Goal: Task Accomplishment & Management: Manage account settings

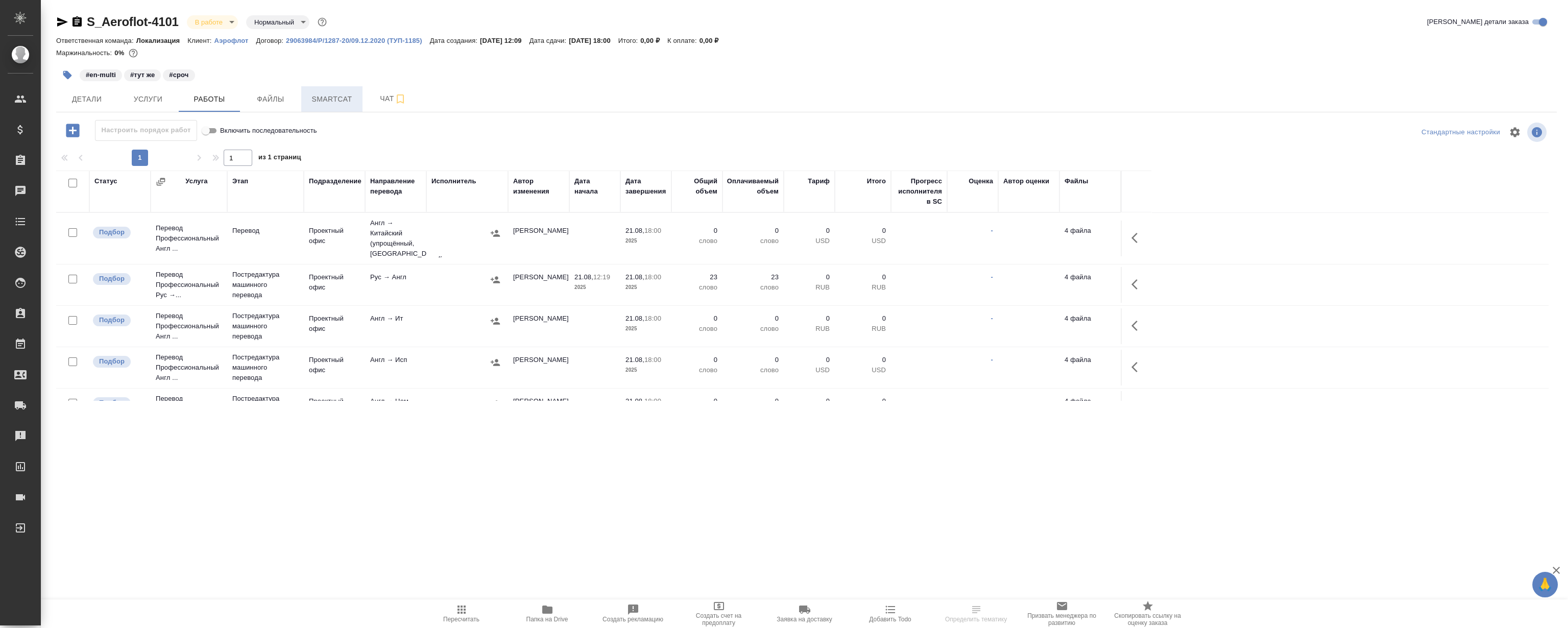
click at [329, 90] on button "Smartcat" at bounding box center [332, 99] width 61 height 25
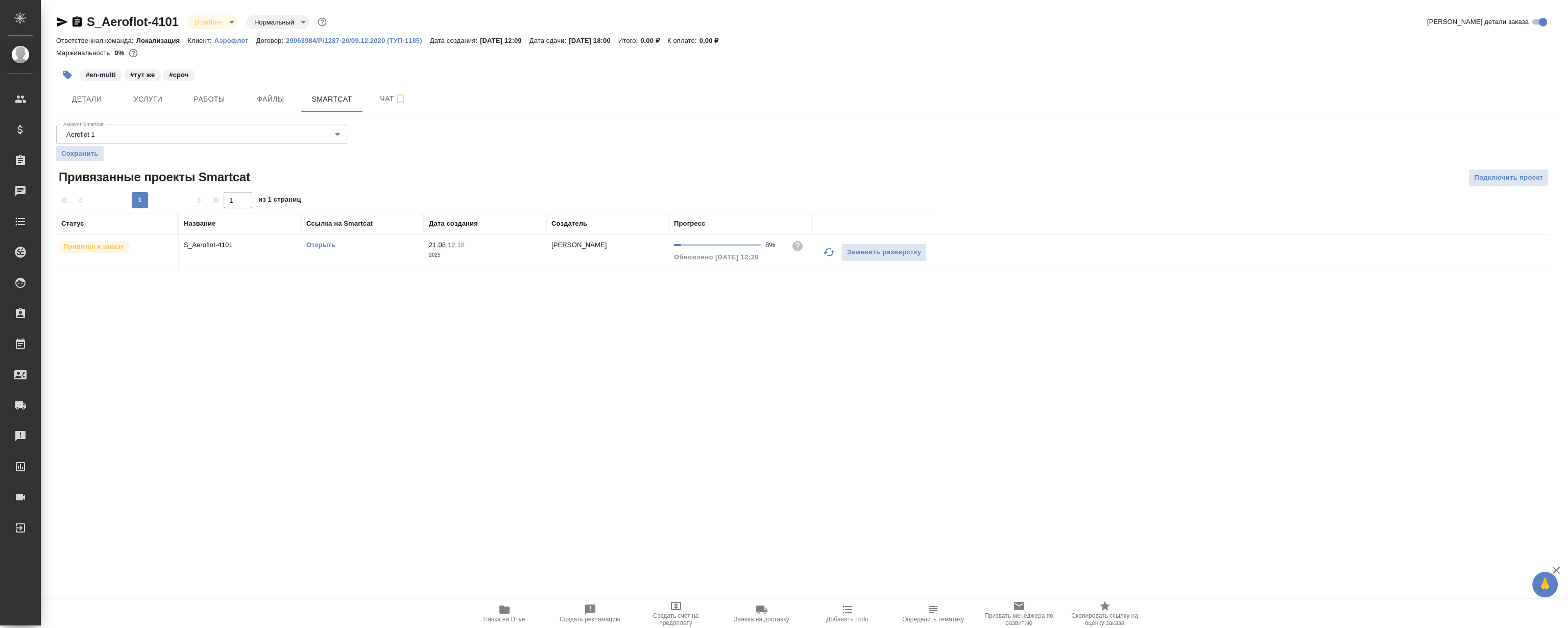
click at [328, 244] on link "Открыть" at bounding box center [321, 245] width 29 height 8
click at [212, 98] on span "Работы" at bounding box center [209, 99] width 49 height 13
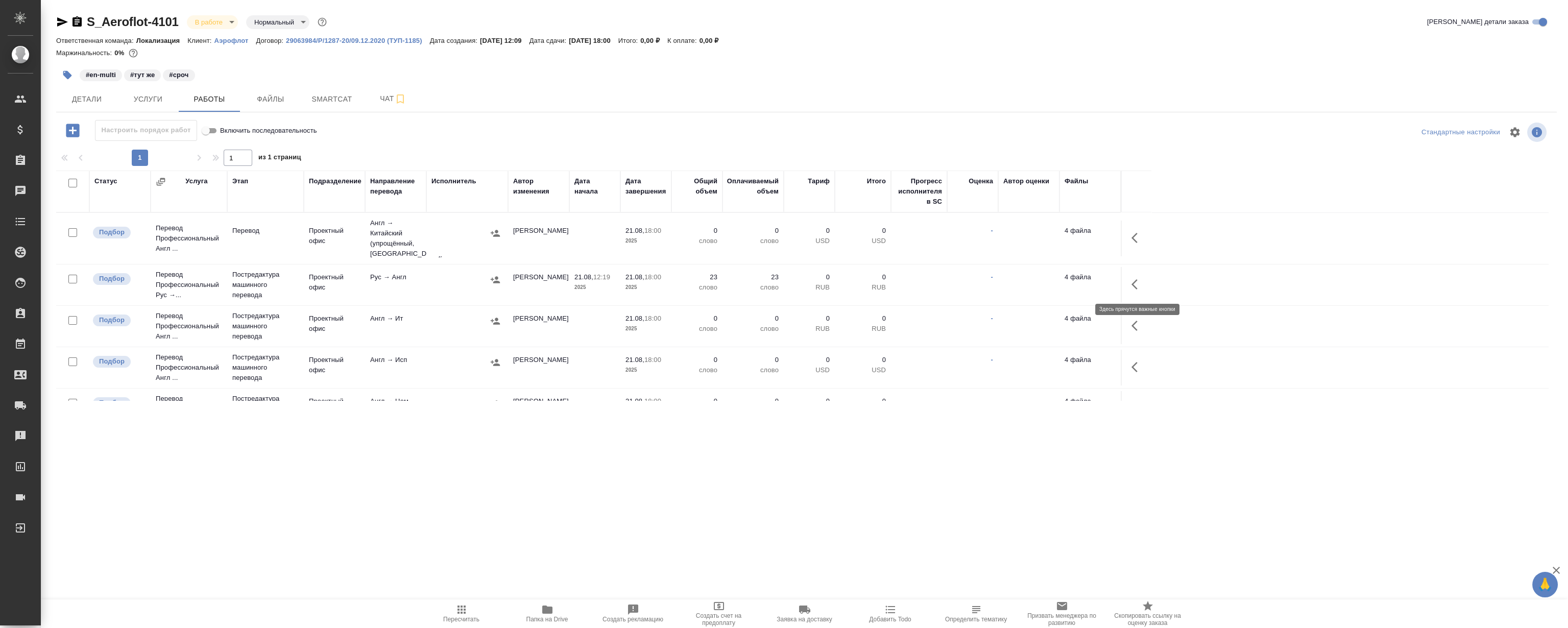
click at [1137, 280] on icon "button" at bounding box center [1134, 284] width 6 height 10
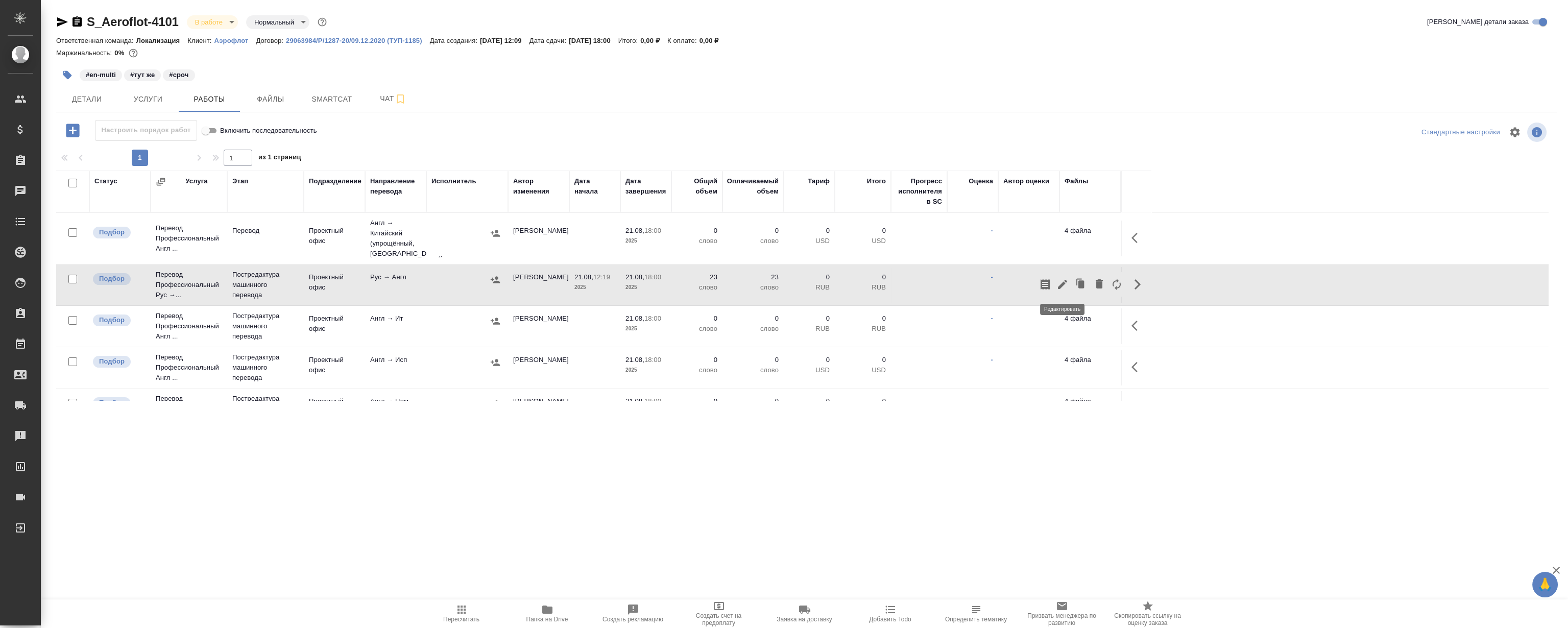
click at [1062, 282] on icon "button" at bounding box center [1063, 285] width 9 height 9
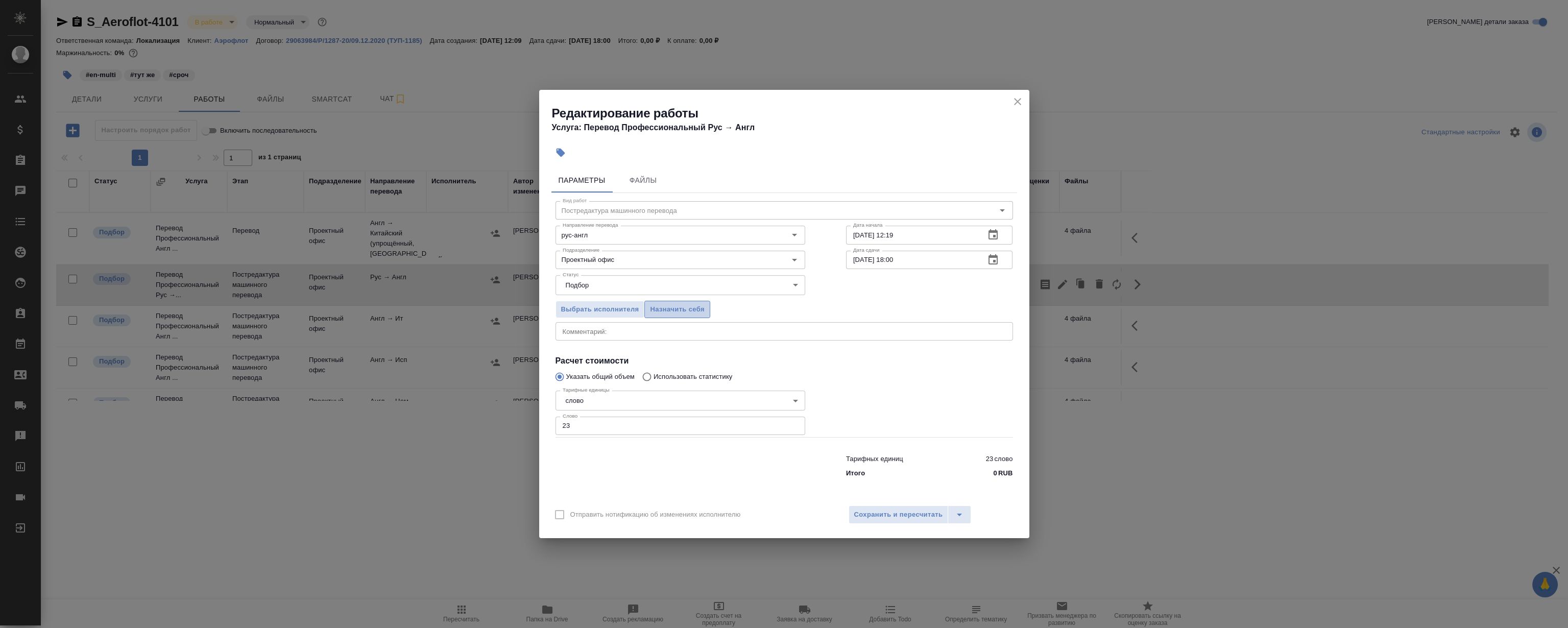
click at [690, 312] on span "Назначить себя" at bounding box center [677, 309] width 54 height 12
click at [1017, 97] on icon "close" at bounding box center [1018, 101] width 13 height 13
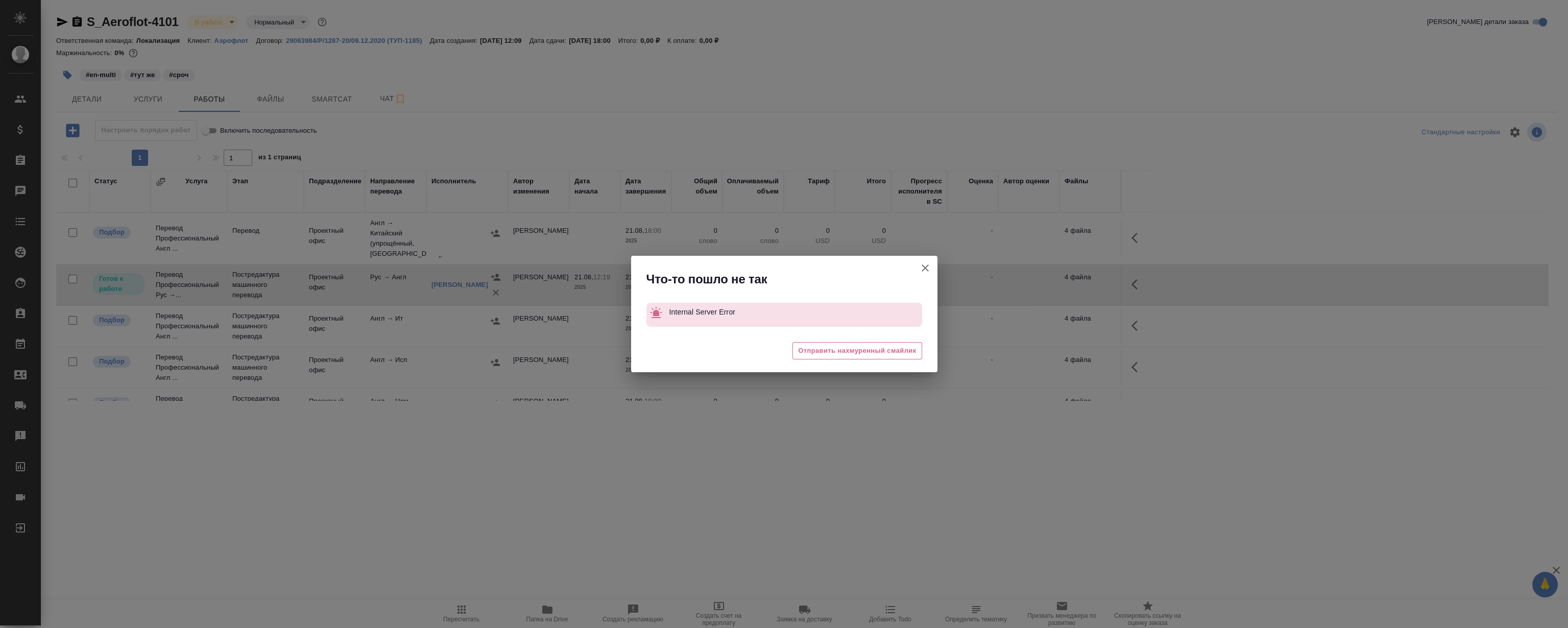
click at [1137, 284] on div "Что-то пошло не так Internal Server Error 😔 Отправить нахмуренный смайлик" at bounding box center [784, 314] width 1568 height 628
click at [926, 268] on icon "button" at bounding box center [925, 268] width 13 height 13
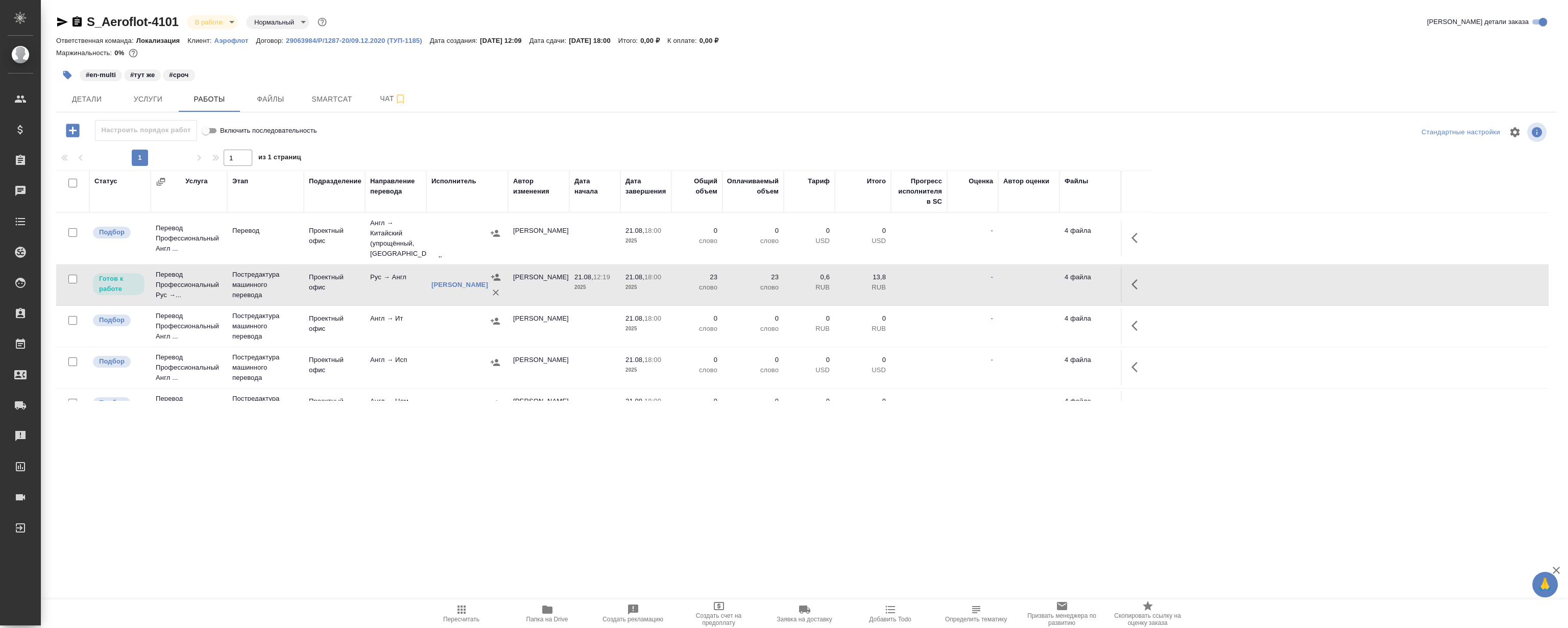
click at [1137, 291] on button "button" at bounding box center [1137, 284] width 24 height 24
click at [1061, 282] on icon "button" at bounding box center [1063, 285] width 13 height 13
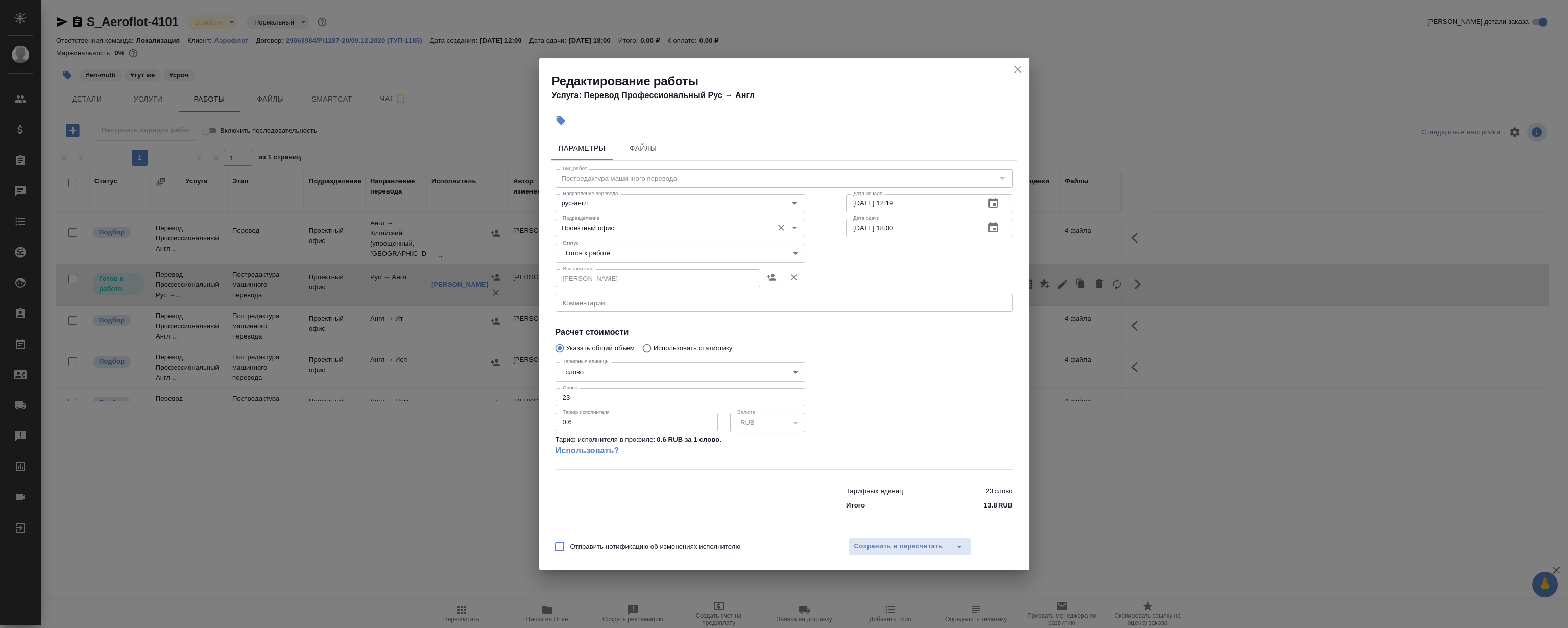
click at [635, 228] on input "Проектный офис" at bounding box center [663, 228] width 209 height 13
click at [595, 249] on li "LocQA" at bounding box center [680, 251] width 250 height 18
type input "LocQA"
click at [587, 260] on body "🙏 .cls-1 fill:#fff; AWATERA Magerramov Ruslan Клиенты Спецификации Заказы 0 Чат…" at bounding box center [784, 314] width 1568 height 628
click at [597, 307] on li "Сдан" at bounding box center [680, 305] width 250 height 17
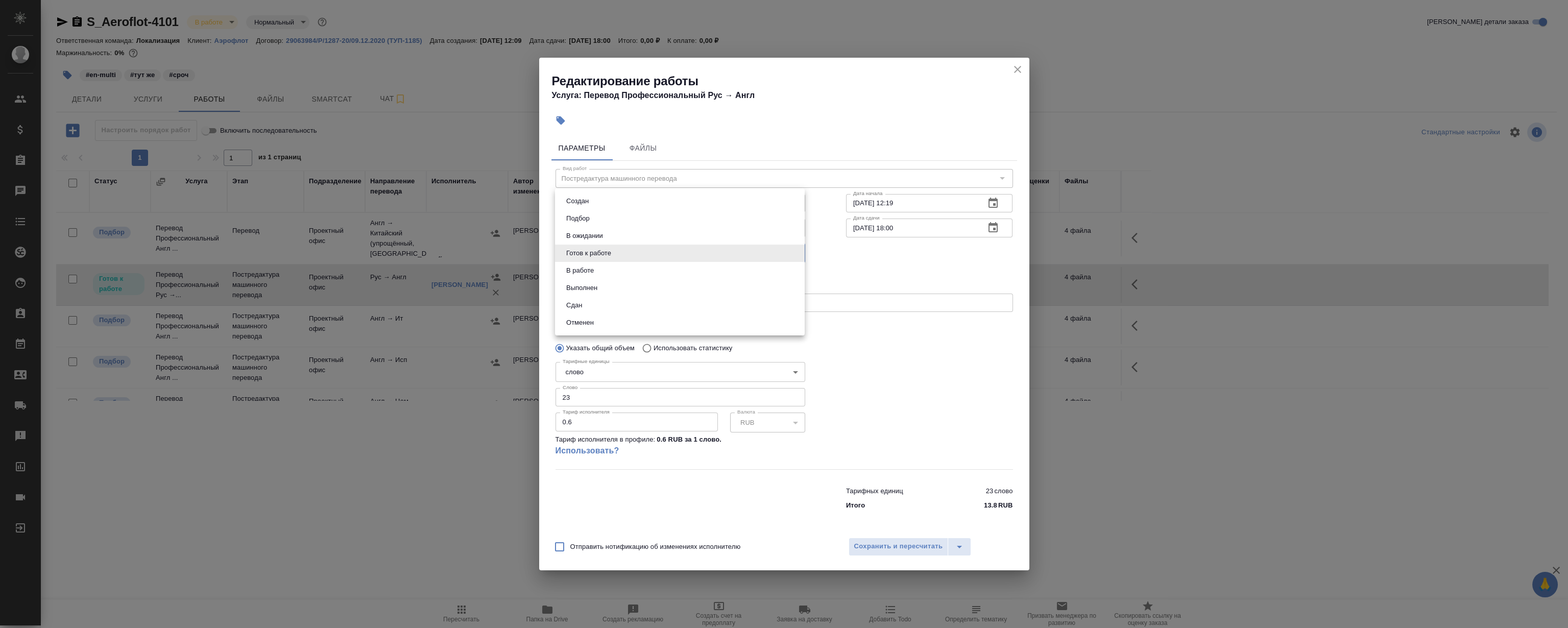
type input "closed"
click at [903, 549] on span "Сохранить и пересчитать" at bounding box center [898, 546] width 89 height 12
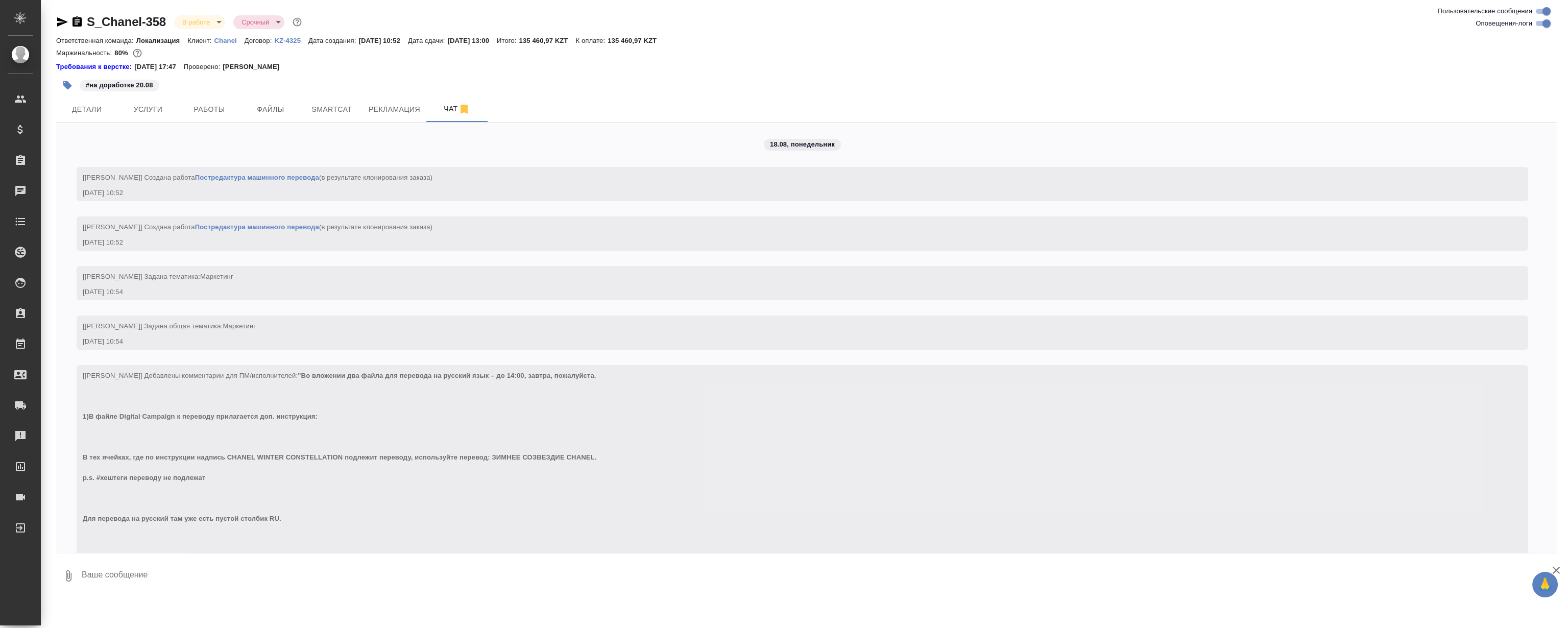
scroll to position [3574, 0]
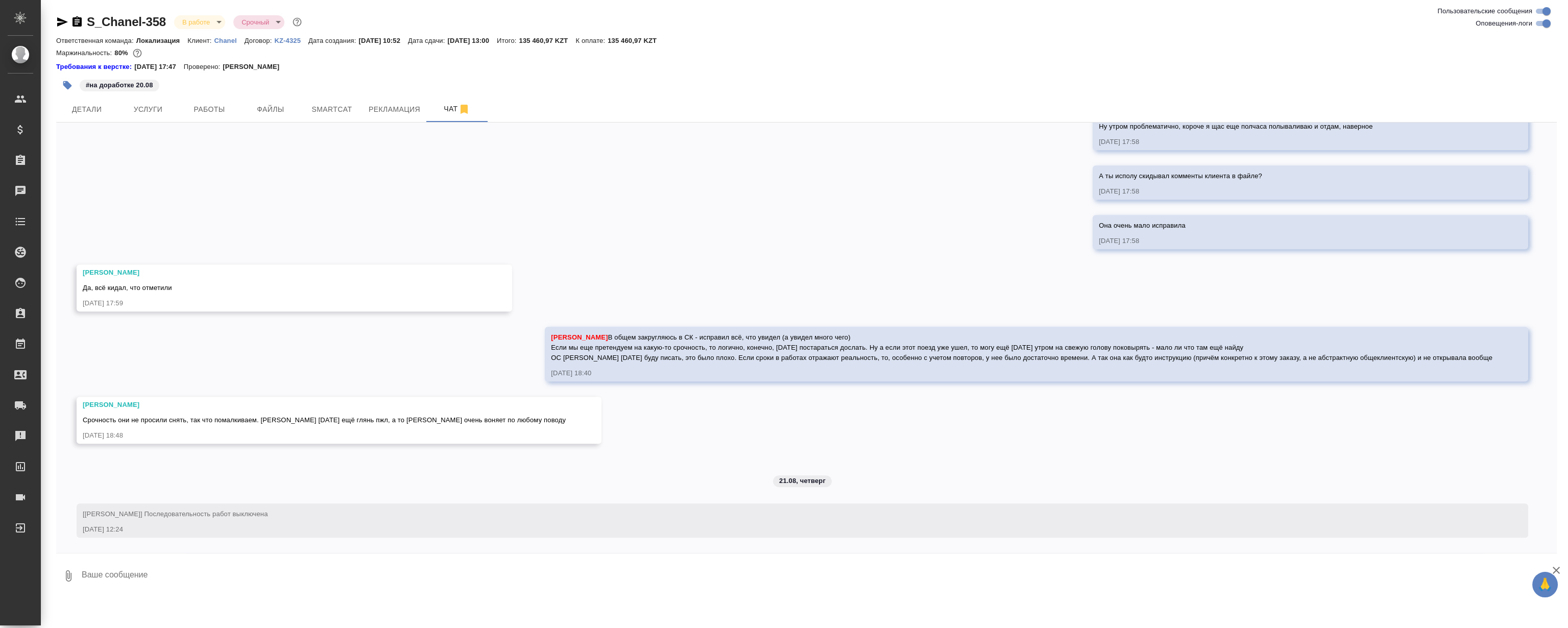
click at [781, 200] on div "18.08, понедельник [Валяева Анна] Создана работа Постредактура машинного перево…" at bounding box center [806, 338] width 1500 height 431
click at [213, 103] on span "Работы" at bounding box center [209, 109] width 49 height 13
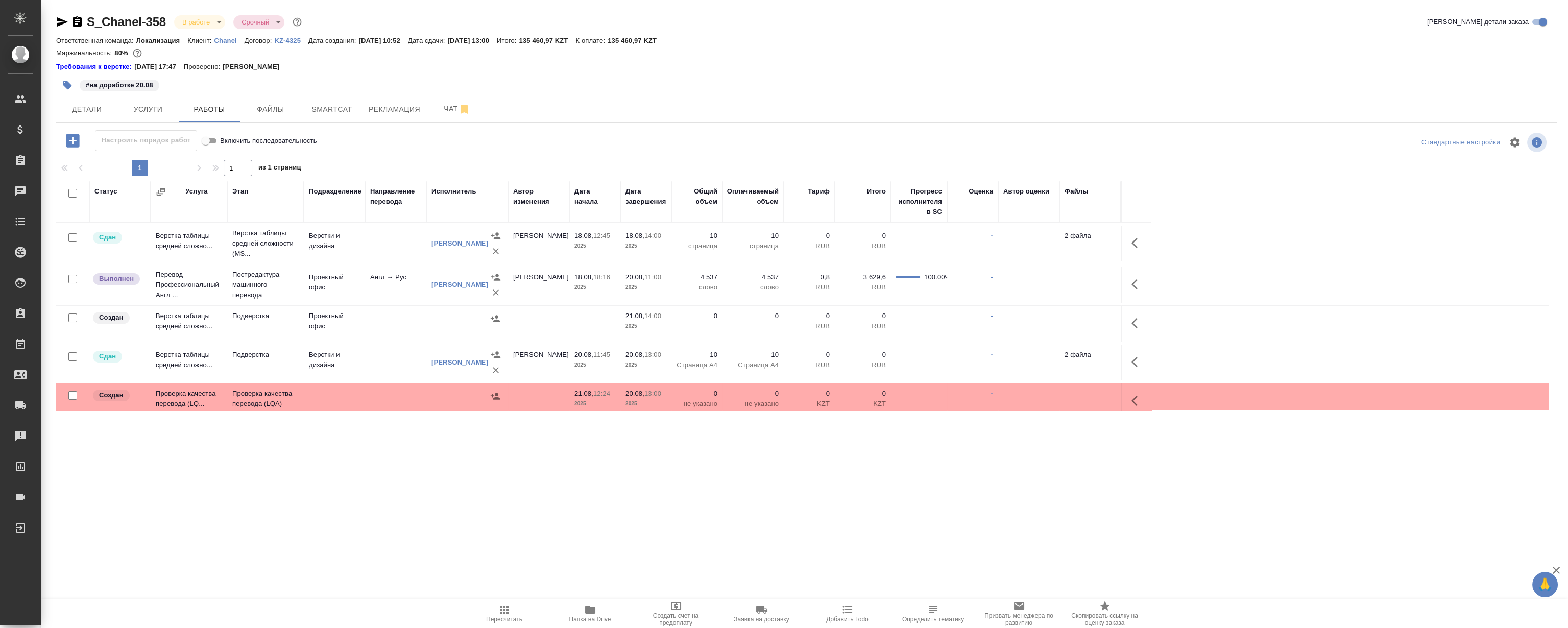
scroll to position [9, 0]
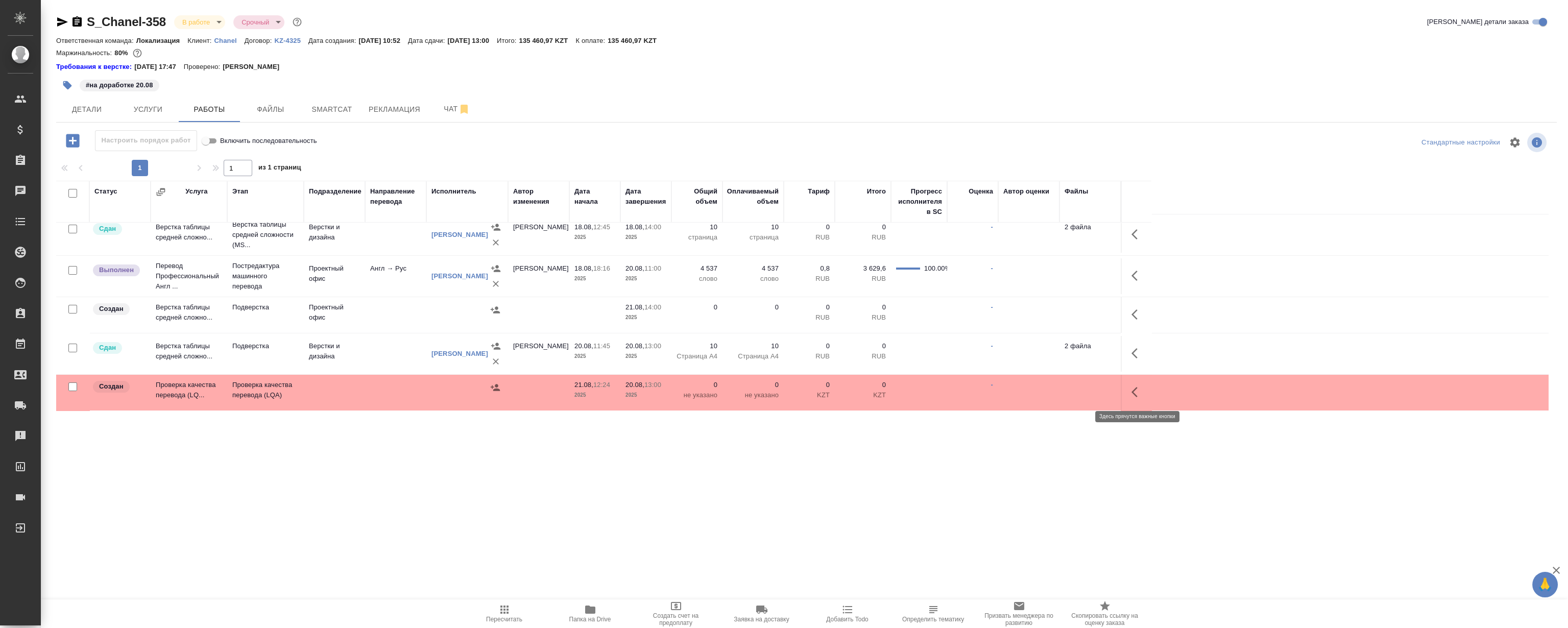
click at [1133, 392] on icon "button" at bounding box center [1134, 391] width 6 height 10
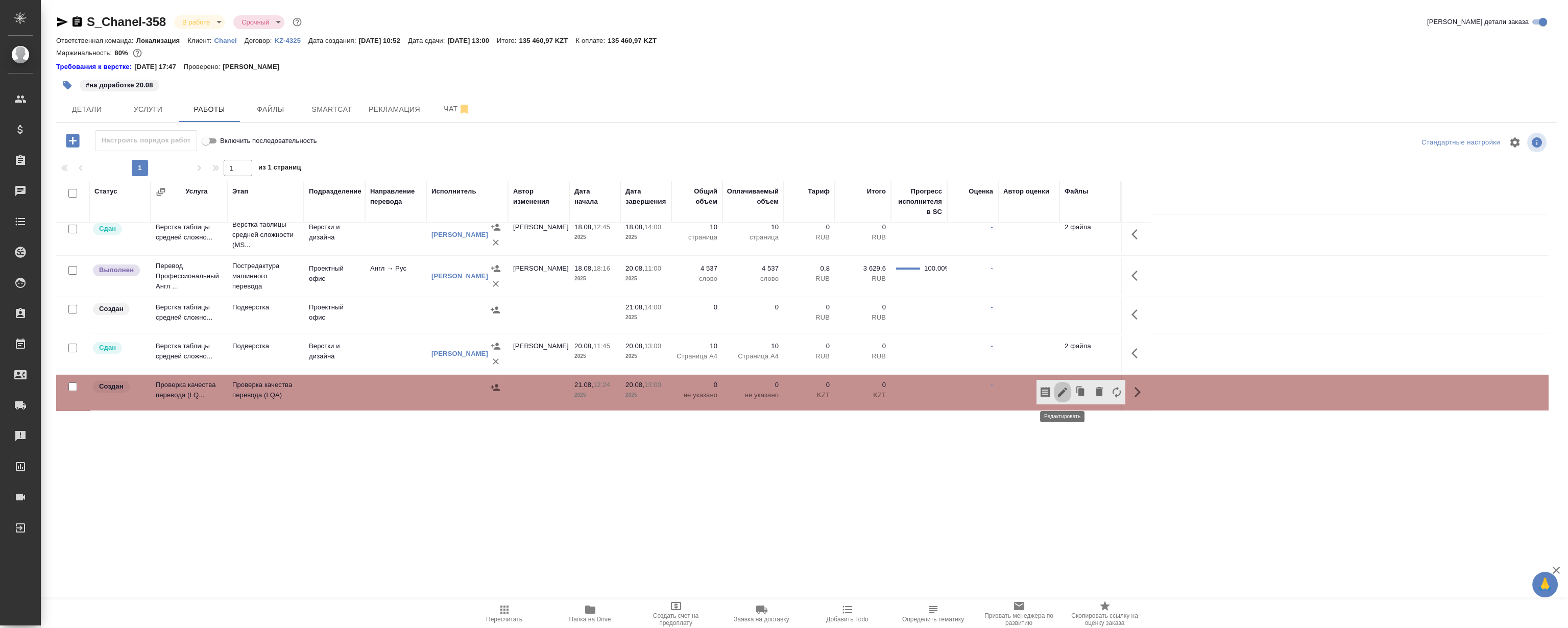
click at [1060, 392] on icon "button" at bounding box center [1063, 392] width 9 height 9
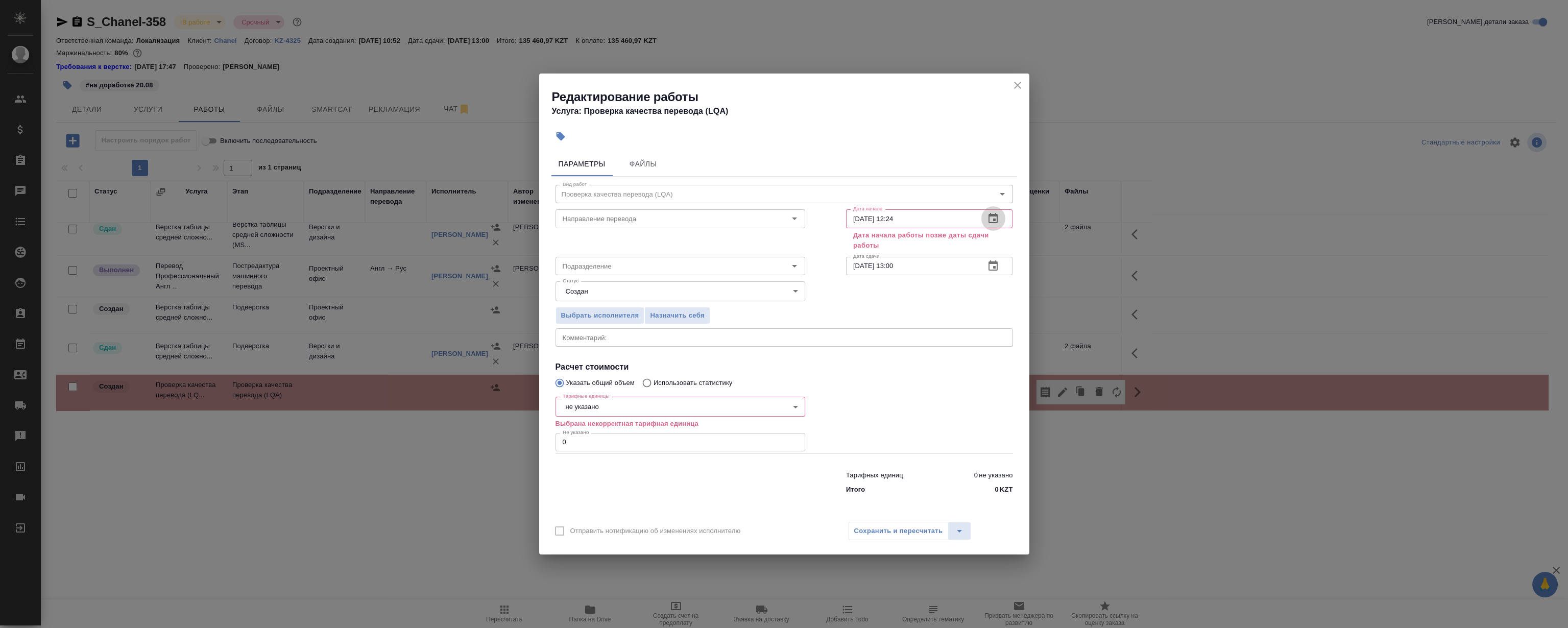
click at [990, 221] on icon "button" at bounding box center [993, 219] width 13 height 13
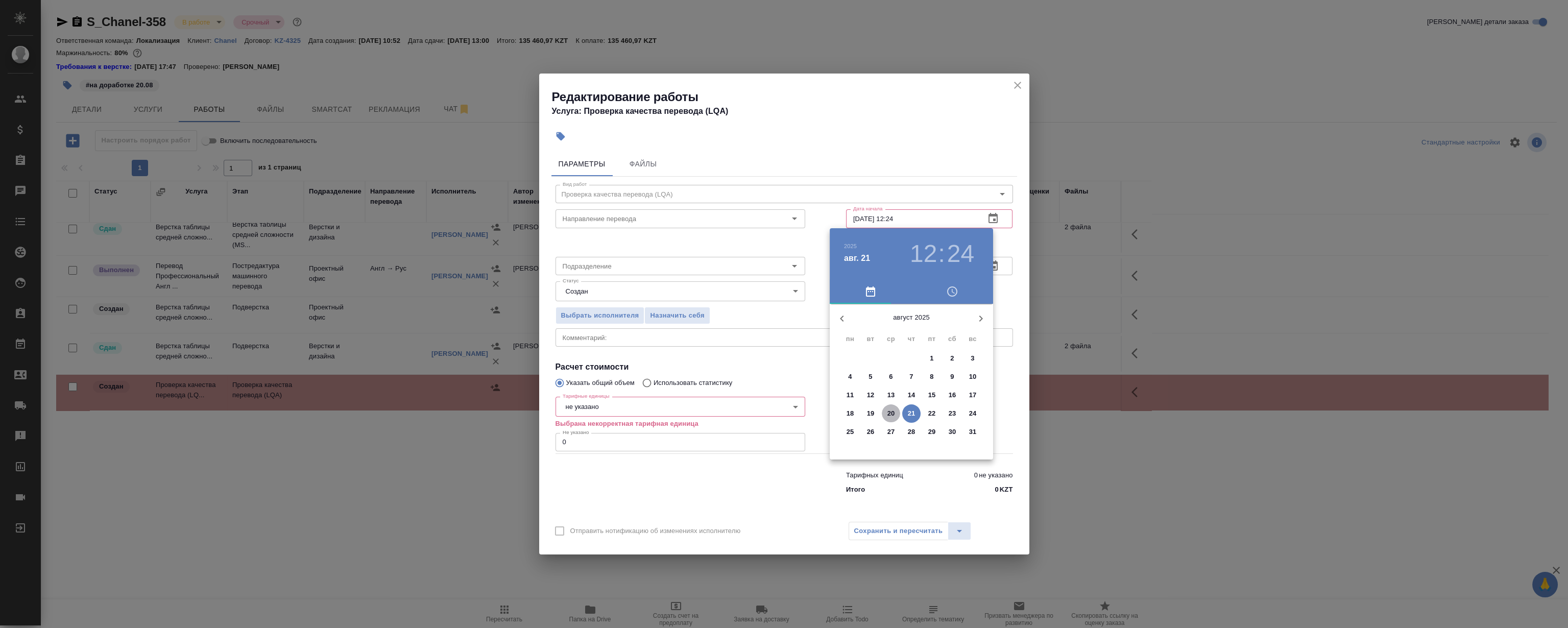
click at [892, 412] on p "20" at bounding box center [891, 413] width 8 height 10
type input "20.08.2025 12:24"
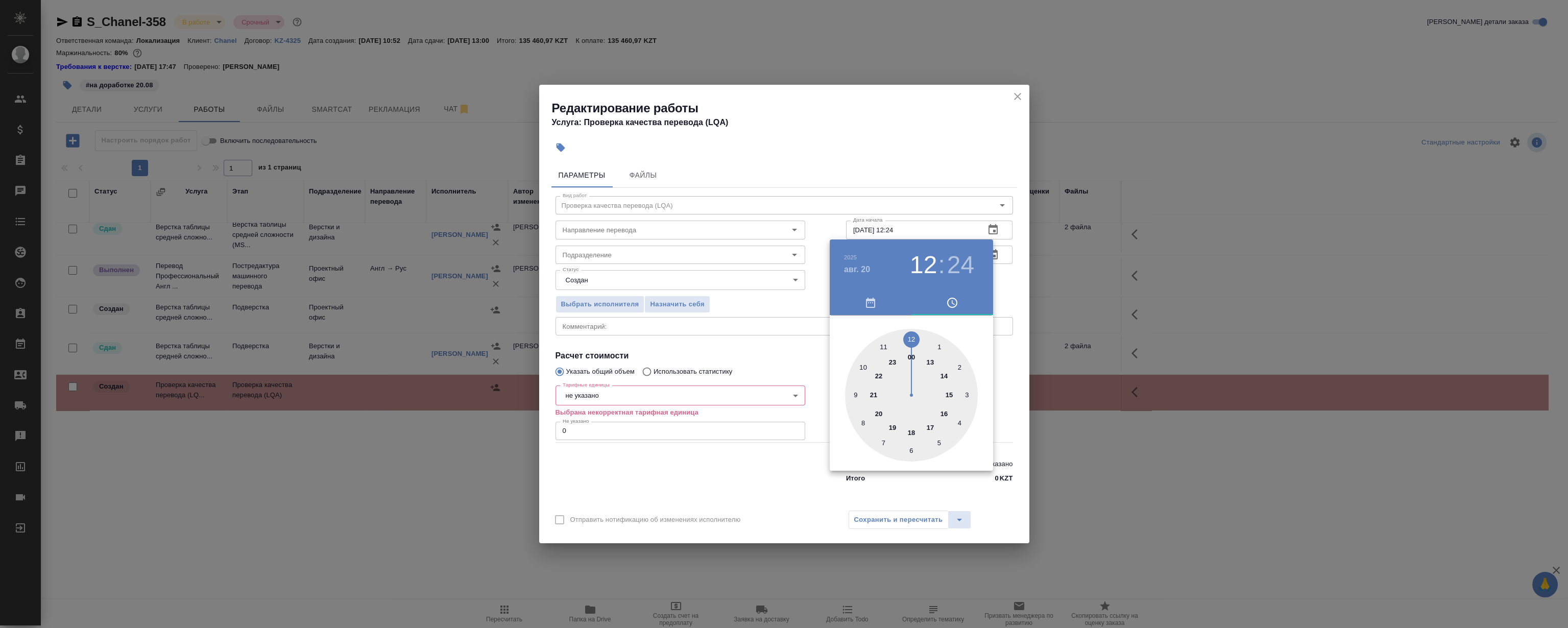
click at [913, 149] on div at bounding box center [784, 314] width 1568 height 628
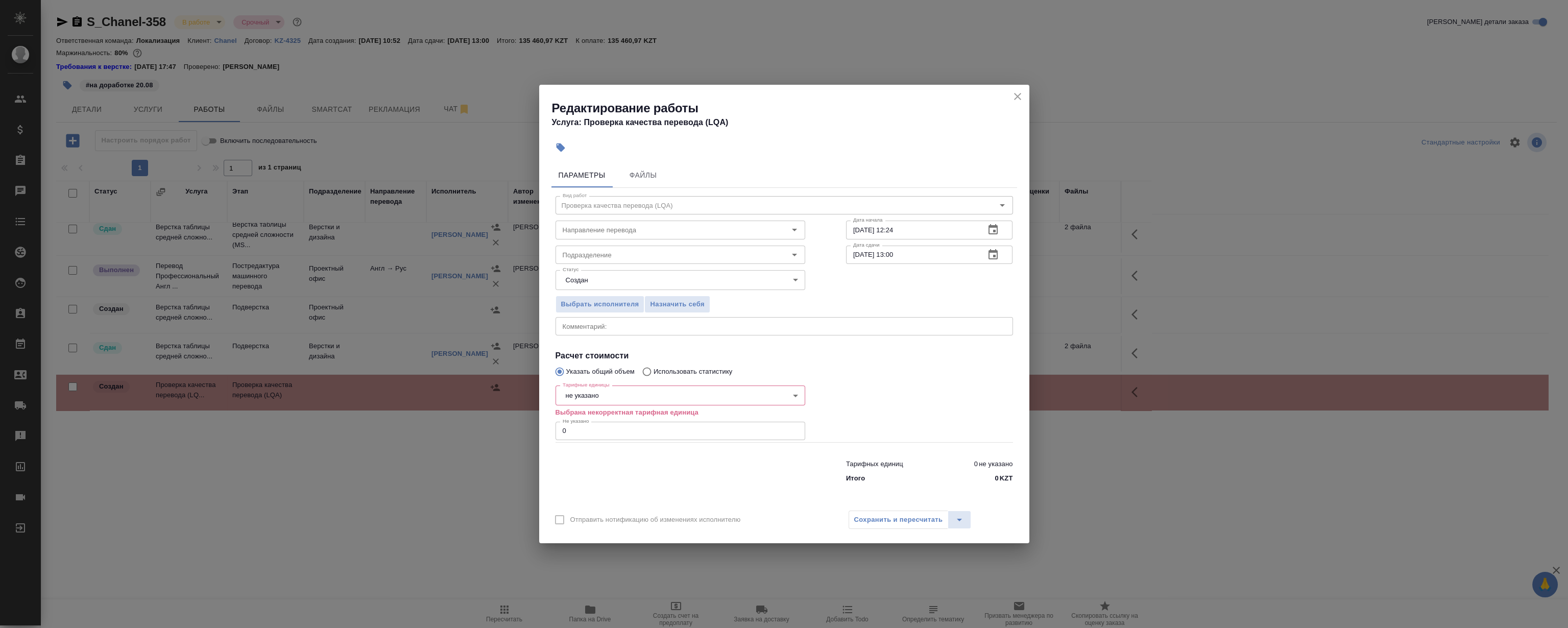
click at [991, 252] on icon "button" at bounding box center [993, 254] width 9 height 10
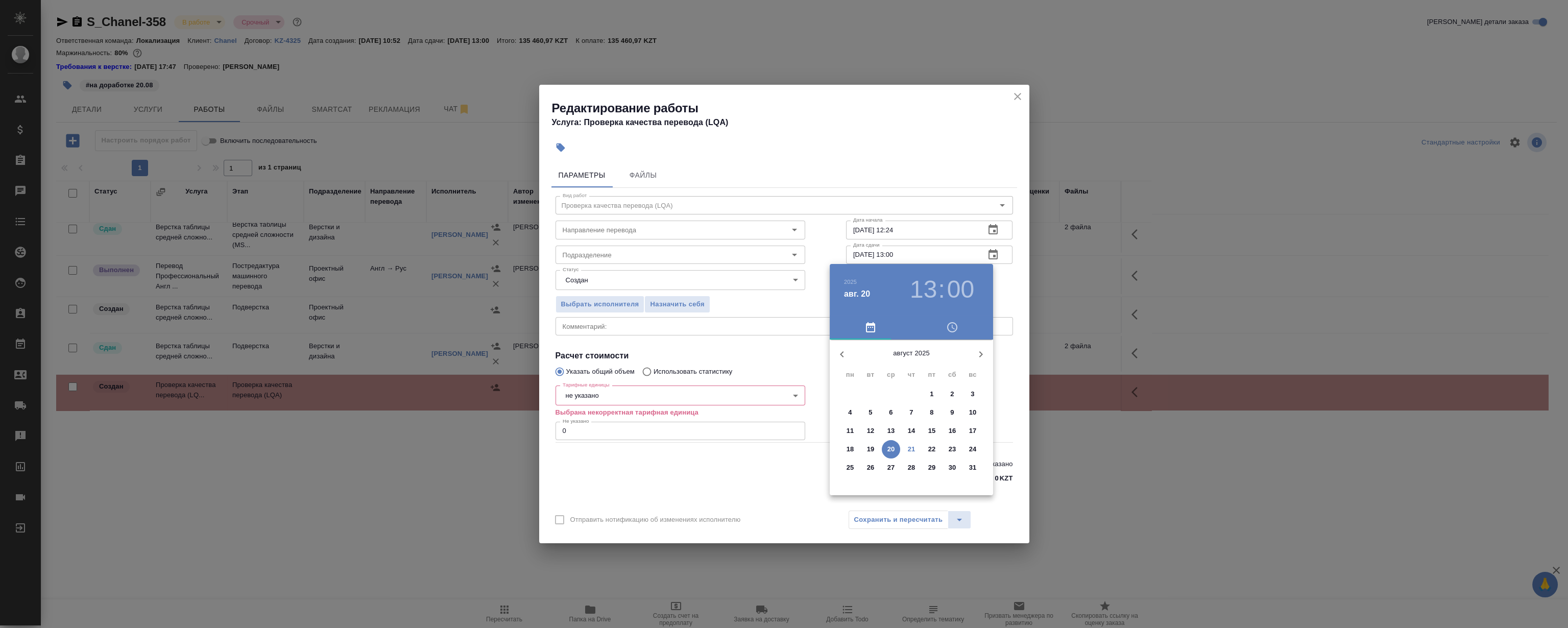
click at [879, 148] on div at bounding box center [784, 314] width 1568 height 628
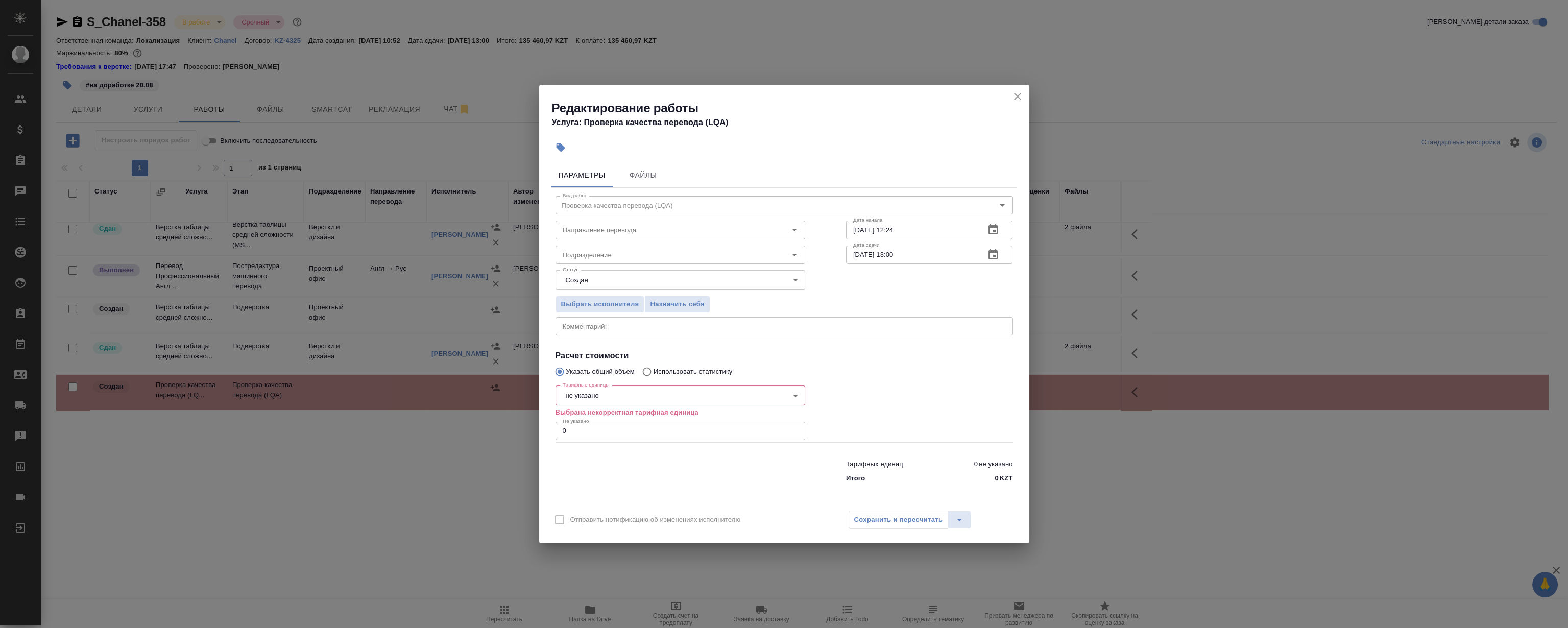
click at [601, 397] on body "🙏 .cls-1 fill:#fff; AWATERA Magerramov Ruslan Клиенты Спецификации Заказы 0 Чат…" at bounding box center [784, 314] width 1568 height 628
click at [589, 469] on li "час" at bounding box center [680, 465] width 250 height 17
type input "5a8b1489cc6b4906c91bfd93"
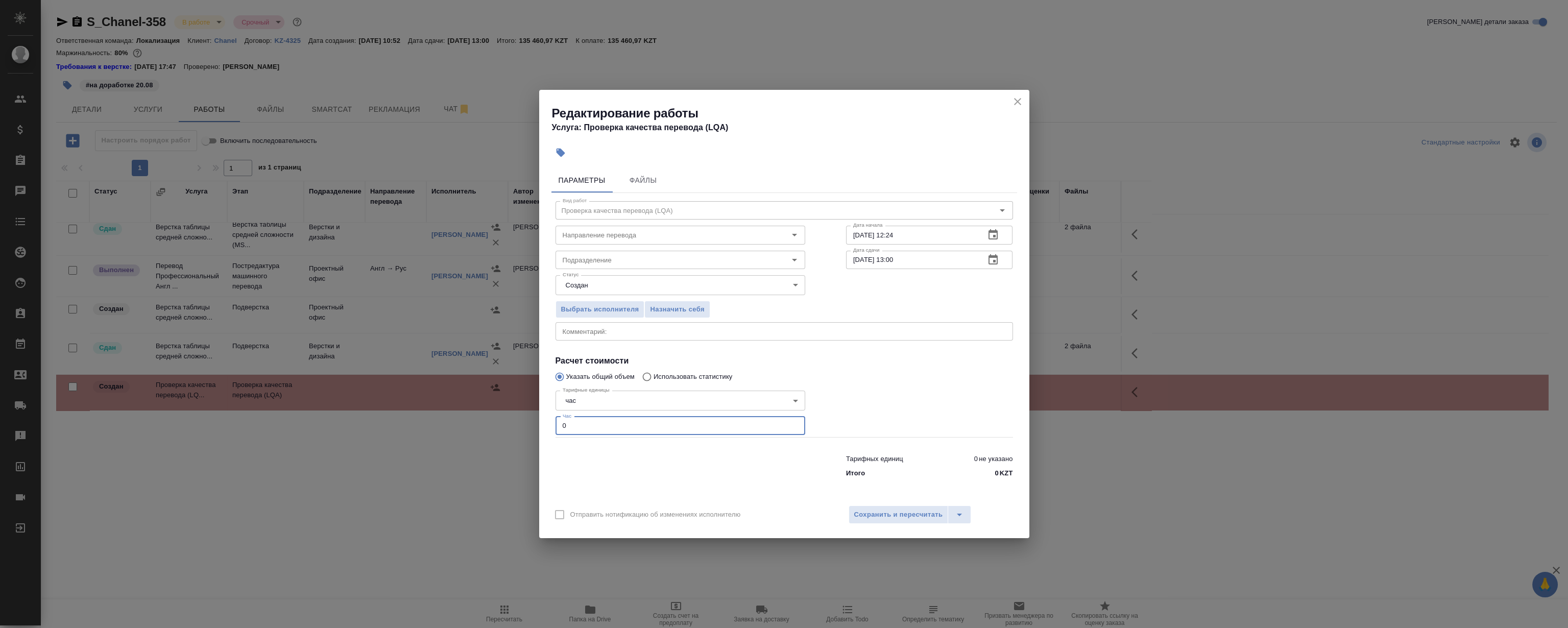
click at [592, 431] on input "0" at bounding box center [681, 425] width 250 height 18
type input "3"
click at [602, 259] on input "Подразделение" at bounding box center [663, 260] width 209 height 13
click at [598, 280] on li "LocQA" at bounding box center [680, 282] width 250 height 18
type input "LocQA"
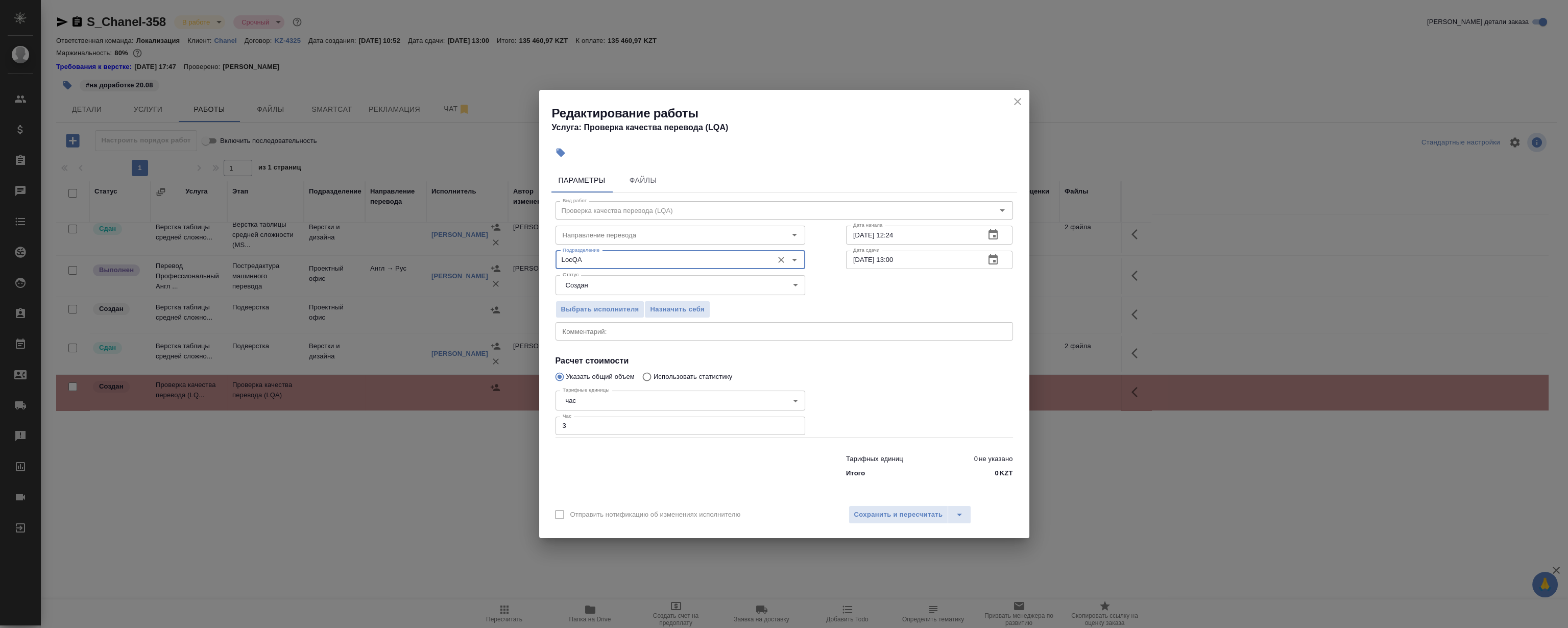
click at [879, 376] on div at bounding box center [929, 412] width 207 height 91
click at [913, 515] on span "Сохранить и пересчитать" at bounding box center [898, 515] width 89 height 12
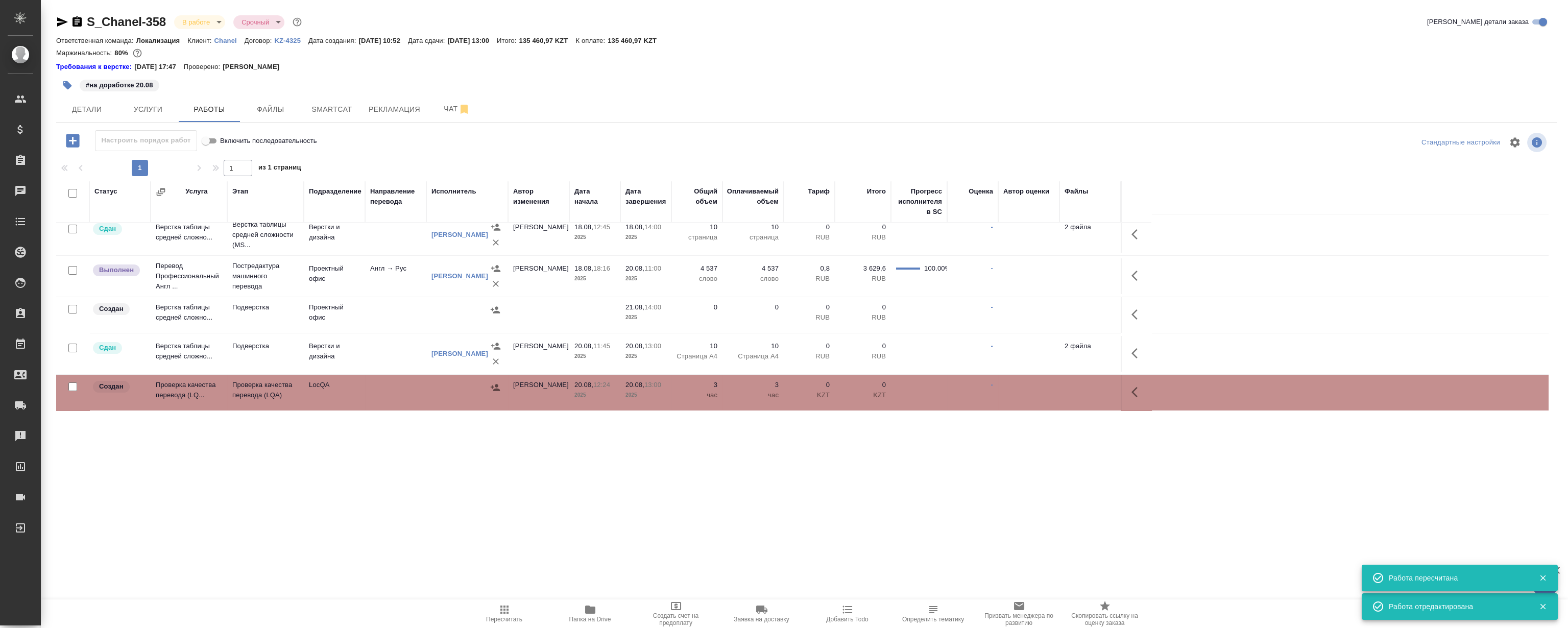
click at [1140, 389] on icon "button" at bounding box center [1137, 392] width 13 height 13
click at [1059, 389] on icon "button" at bounding box center [1063, 392] width 13 height 13
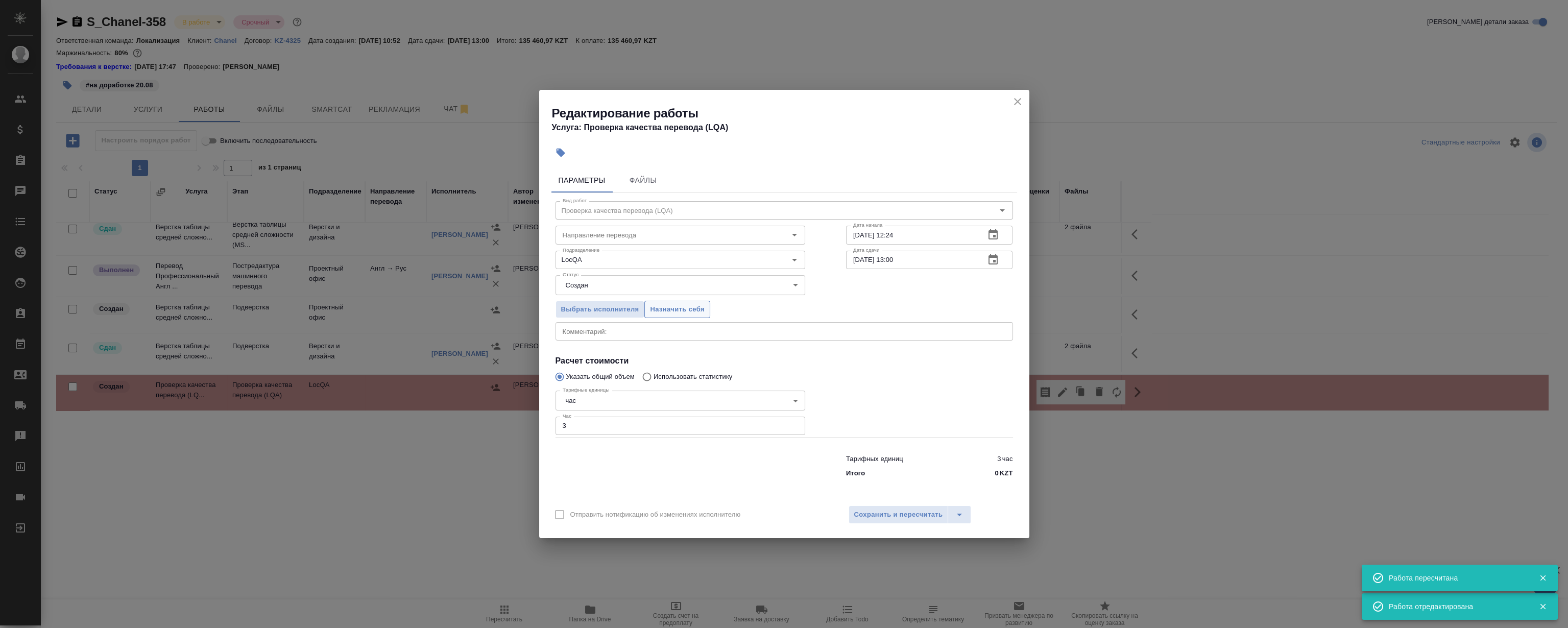
click at [669, 307] on span "Назначить себя" at bounding box center [677, 309] width 54 height 12
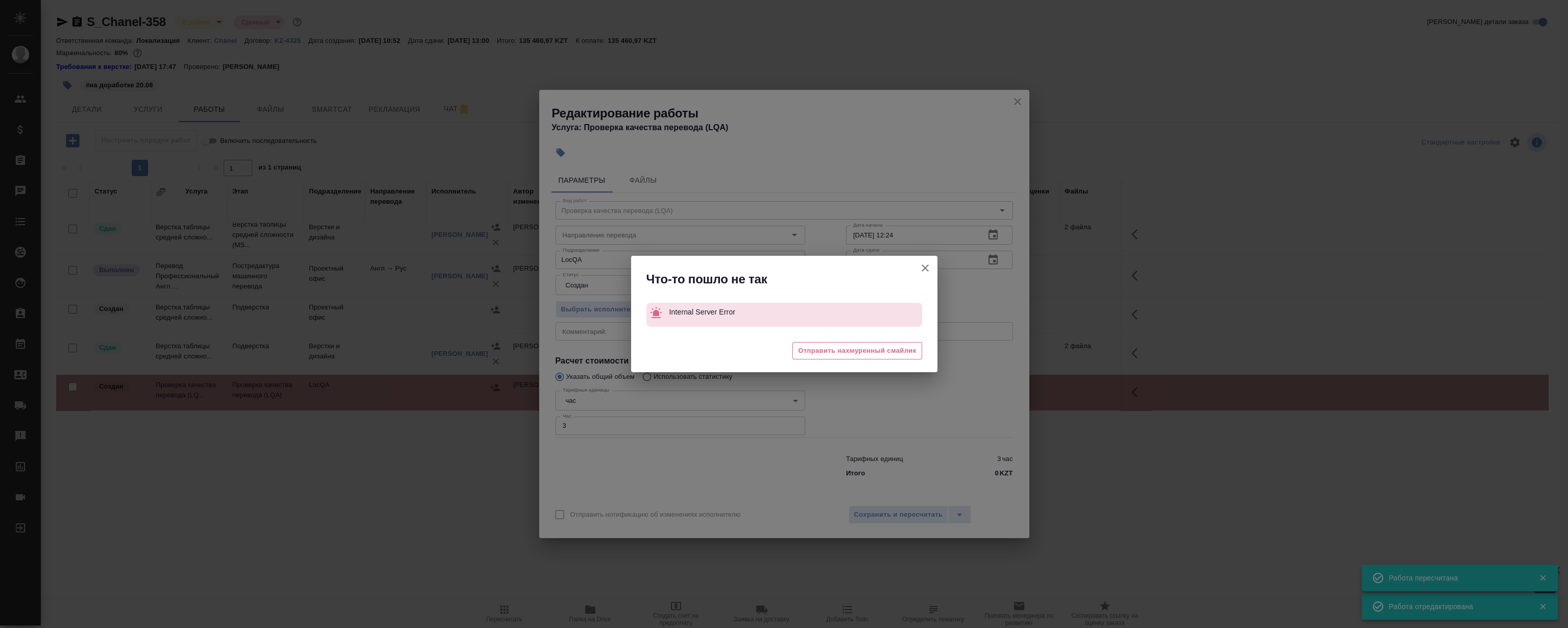
click at [1019, 97] on div "Что-то пошло не так Internal Server Error 😖 Отправить нахмуренный смайлик" at bounding box center [784, 314] width 1568 height 628
click at [929, 266] on icon "button" at bounding box center [925, 268] width 13 height 13
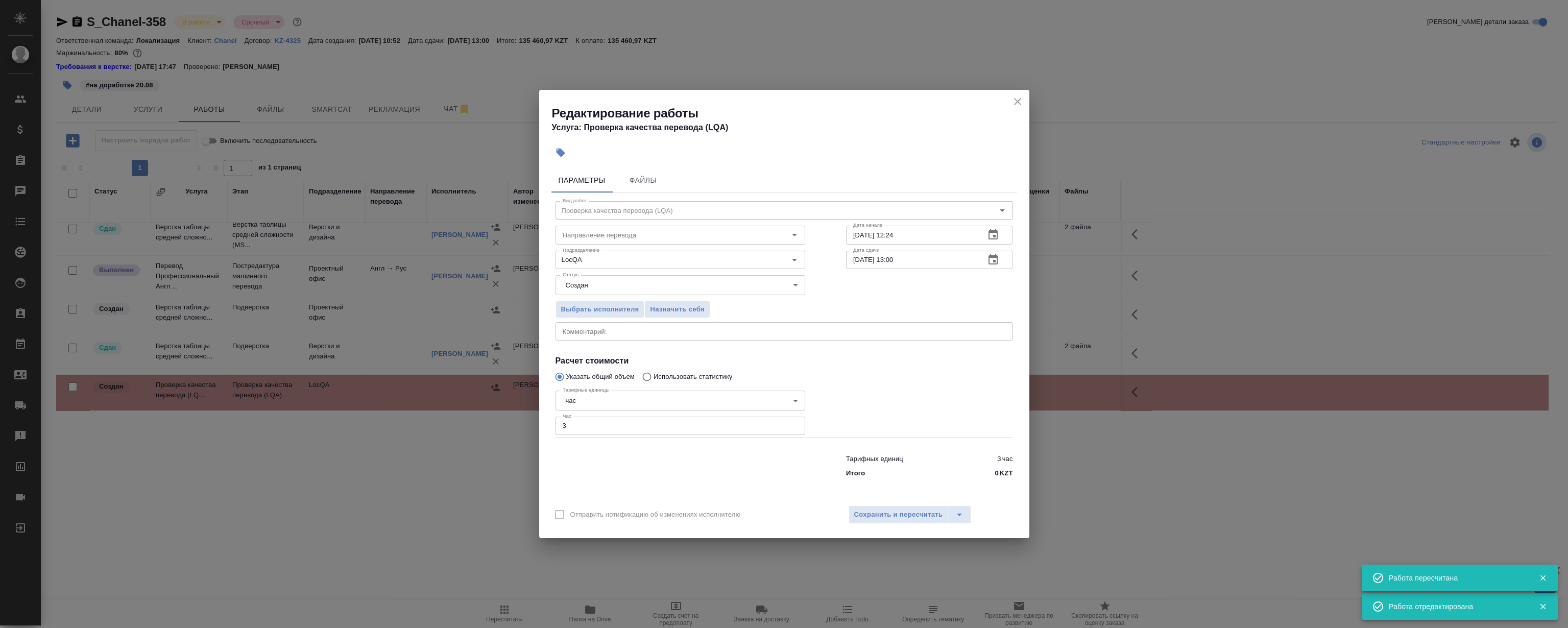
click at [579, 306] on span "Выбрать исполнителя" at bounding box center [600, 309] width 78 height 12
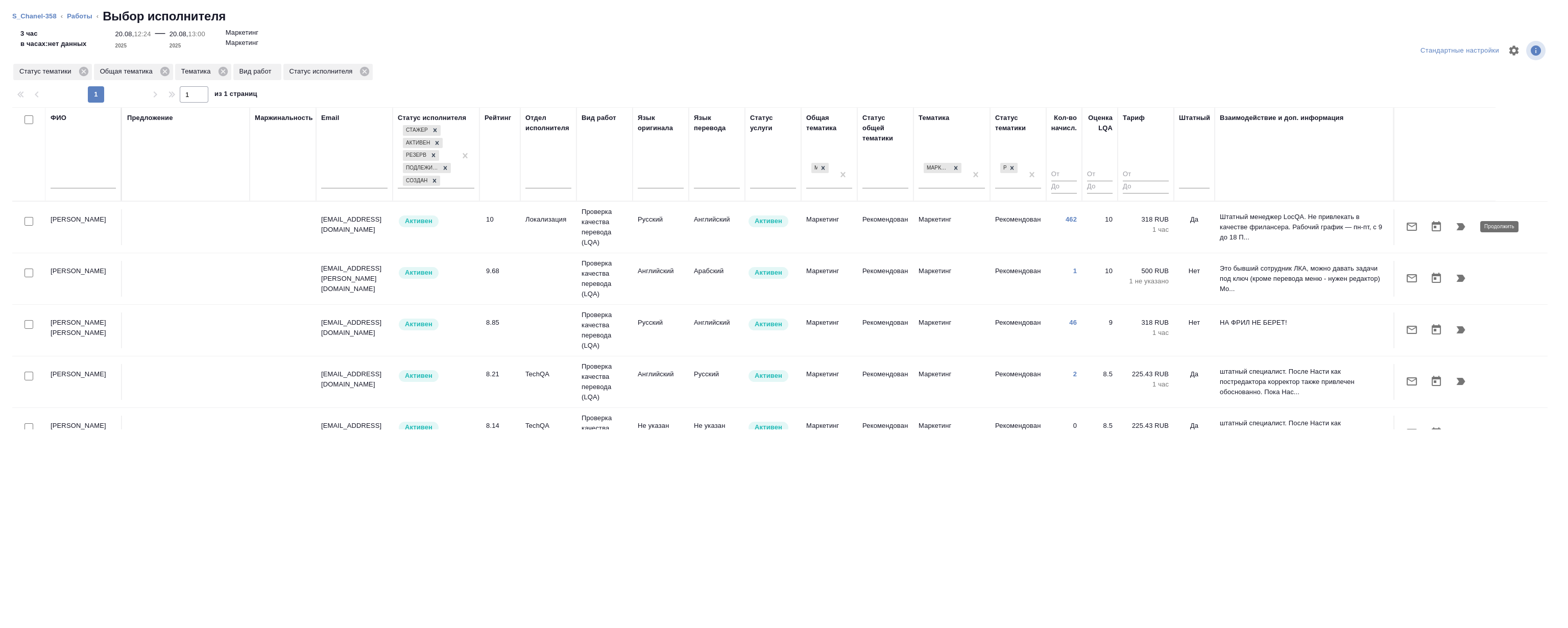
click at [1464, 218] on button "button" at bounding box center [1460, 226] width 24 height 24
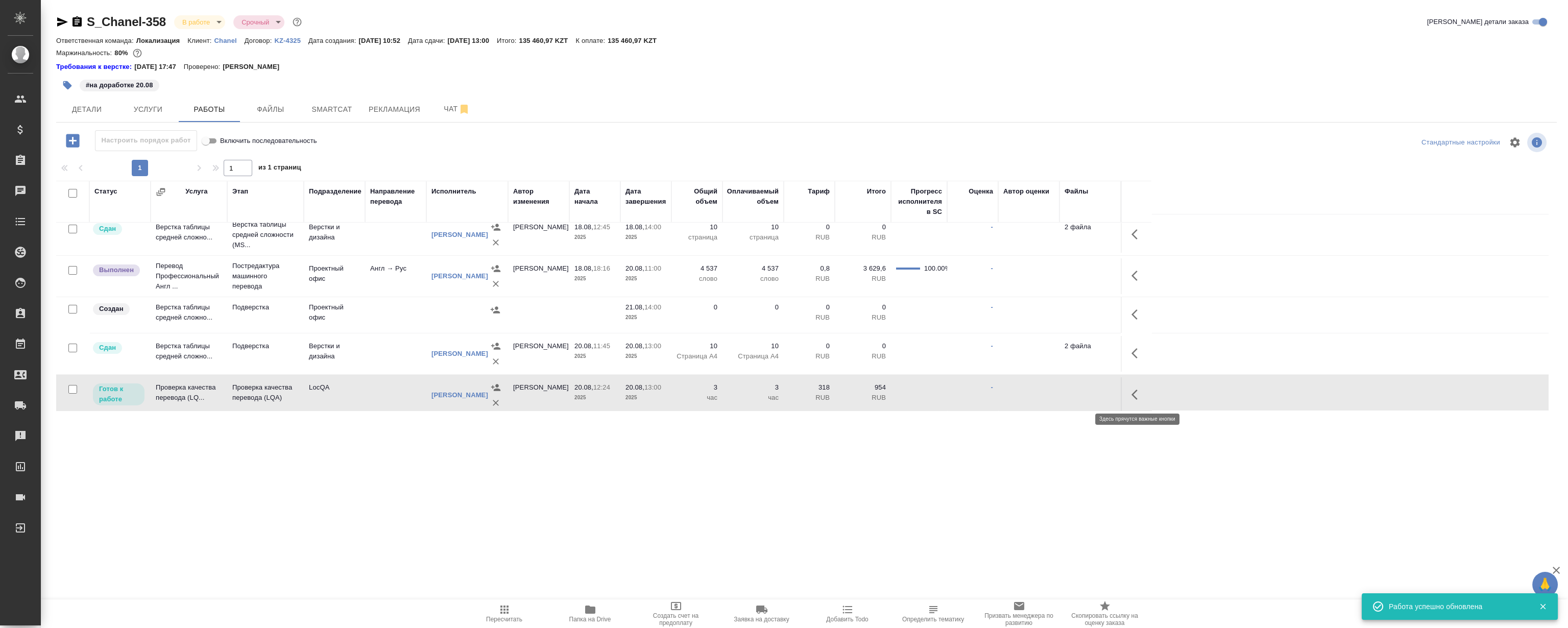
scroll to position [14, 0]
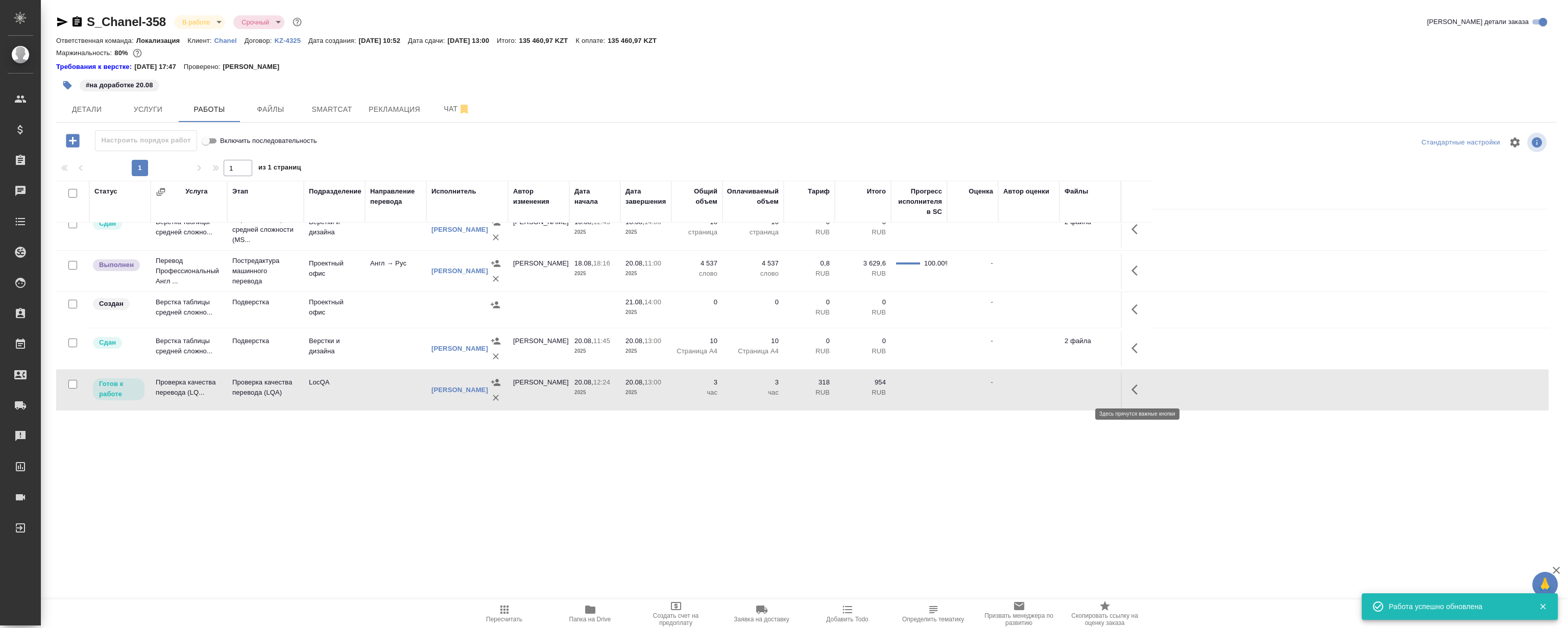
click at [1133, 393] on icon "button" at bounding box center [1137, 390] width 13 height 13
click at [1062, 386] on icon "button" at bounding box center [1063, 390] width 13 height 13
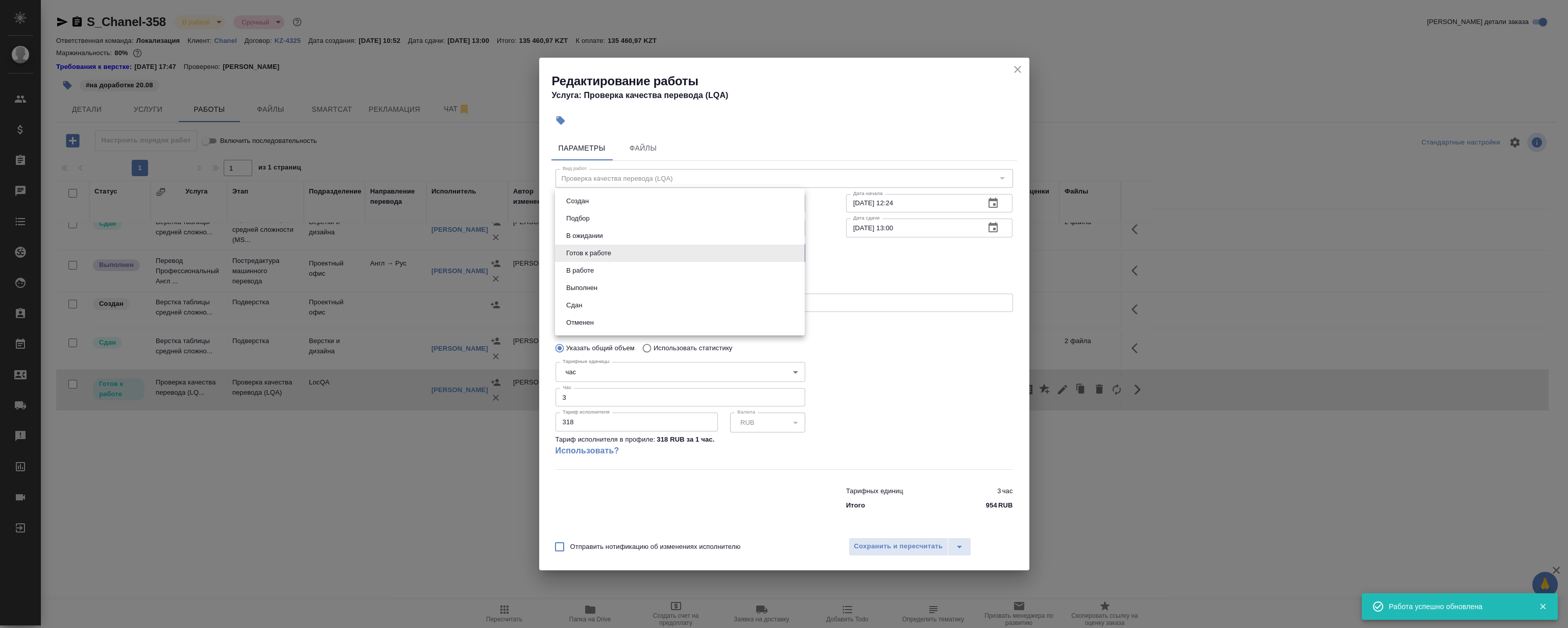
click at [608, 251] on body "🙏 .cls-1 fill:#fff; AWATERA Magerramov Ruslan Клиенты Спецификации Заказы 0 Чат…" at bounding box center [784, 314] width 1568 height 628
click at [608, 302] on li "Сдан" at bounding box center [680, 305] width 250 height 17
type input "closed"
click at [876, 542] on span "Сохранить и пересчитать" at bounding box center [898, 546] width 89 height 12
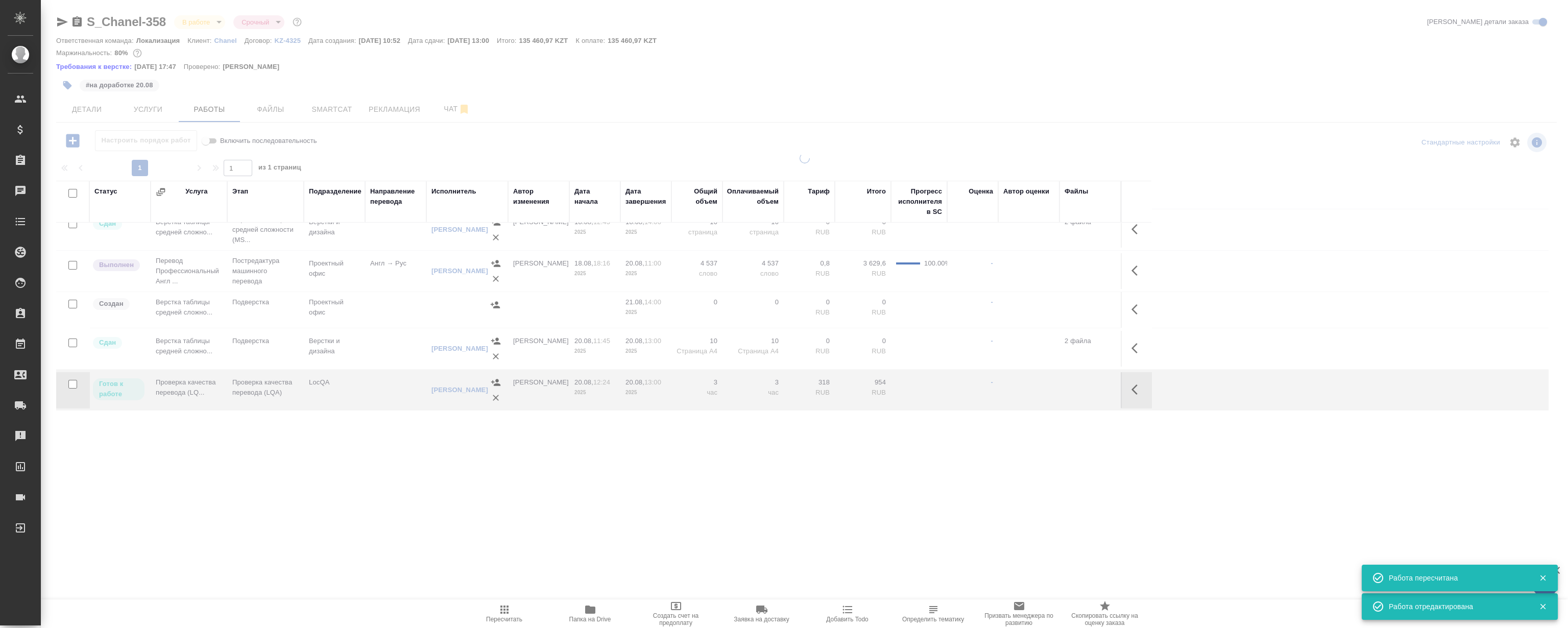
click at [449, 501] on div ".cls-1 fill:#fff; AWATERA Magerramov Ruslan Клиенты Спецификации Заказы 0 Чаты …" at bounding box center [784, 314] width 1568 height 628
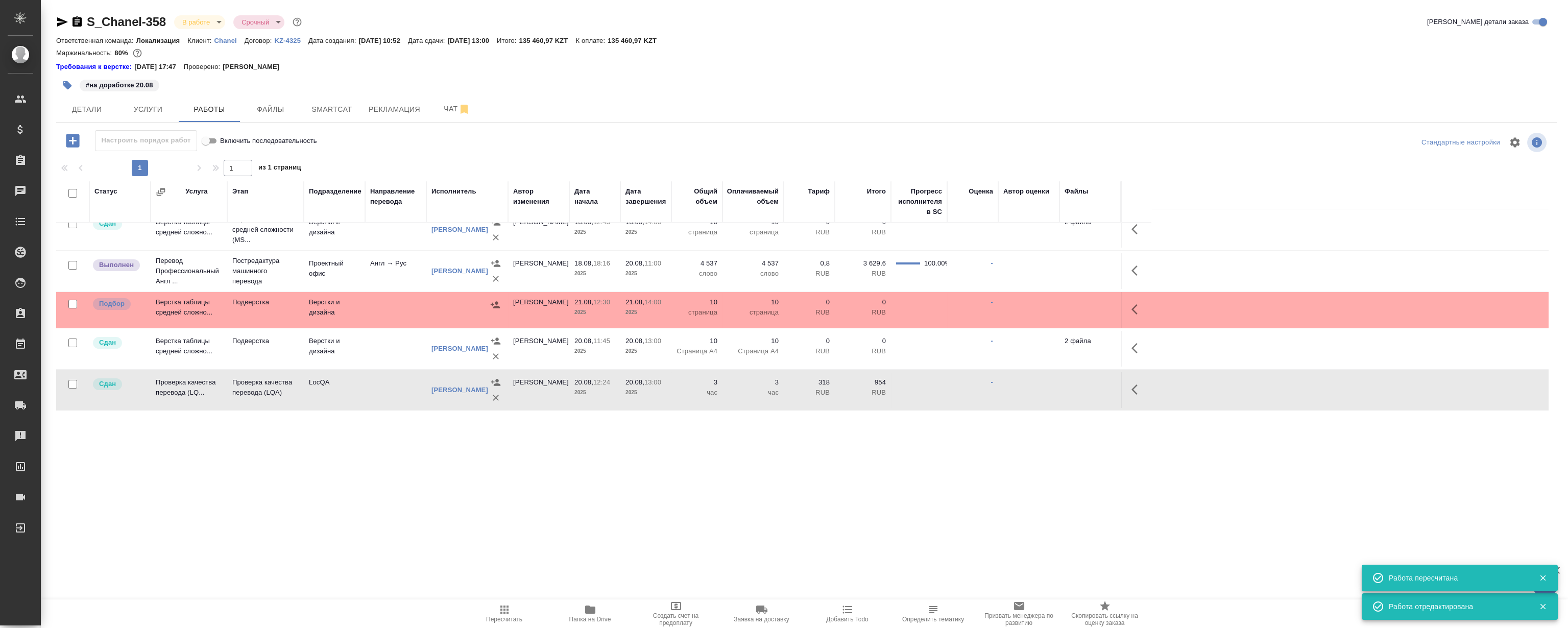
click at [470, 501] on div ".cls-1 fill:#fff; AWATERA Magerramov Ruslan Клиенты Спецификации Заказы 0 Чаты …" at bounding box center [784, 314] width 1568 height 628
click at [435, 490] on div ".cls-1 fill:#fff; AWATERA Magerramov Ruslan Клиенты Спецификации Заказы 0 Чаты …" at bounding box center [784, 314] width 1568 height 628
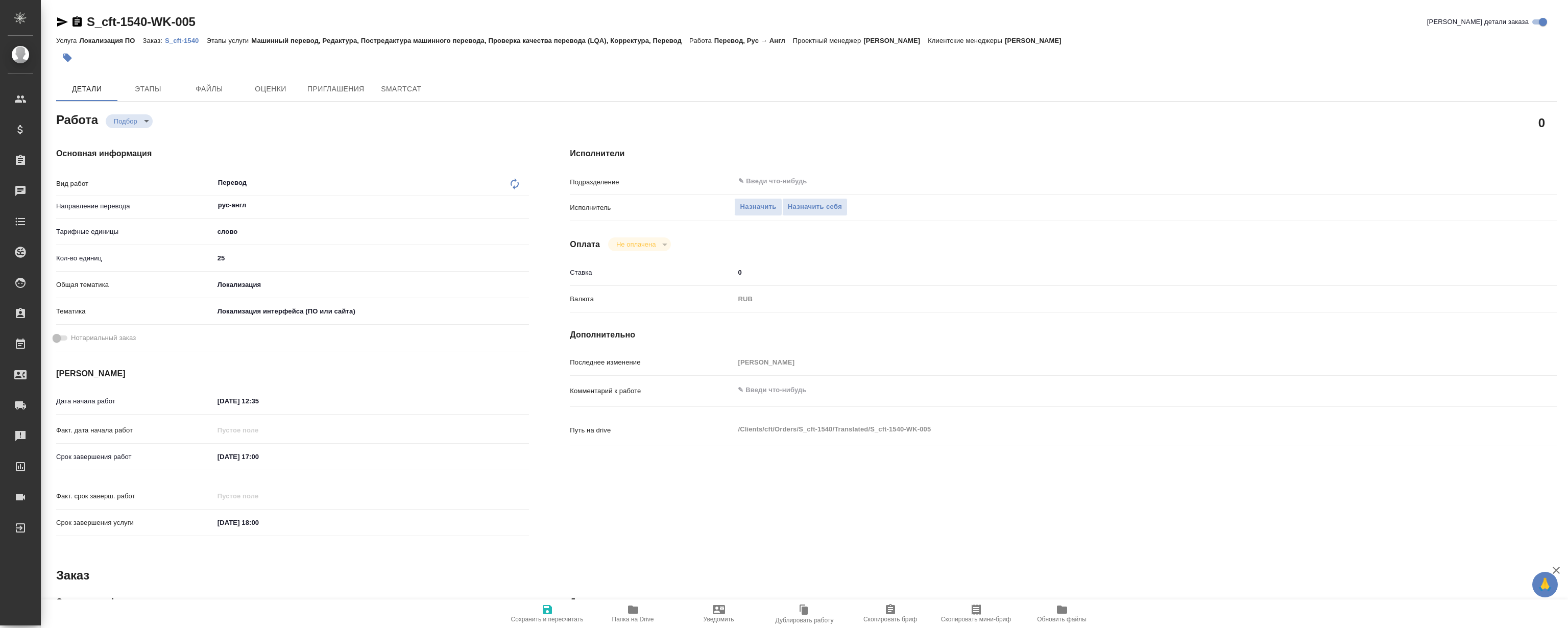
type textarea "x"
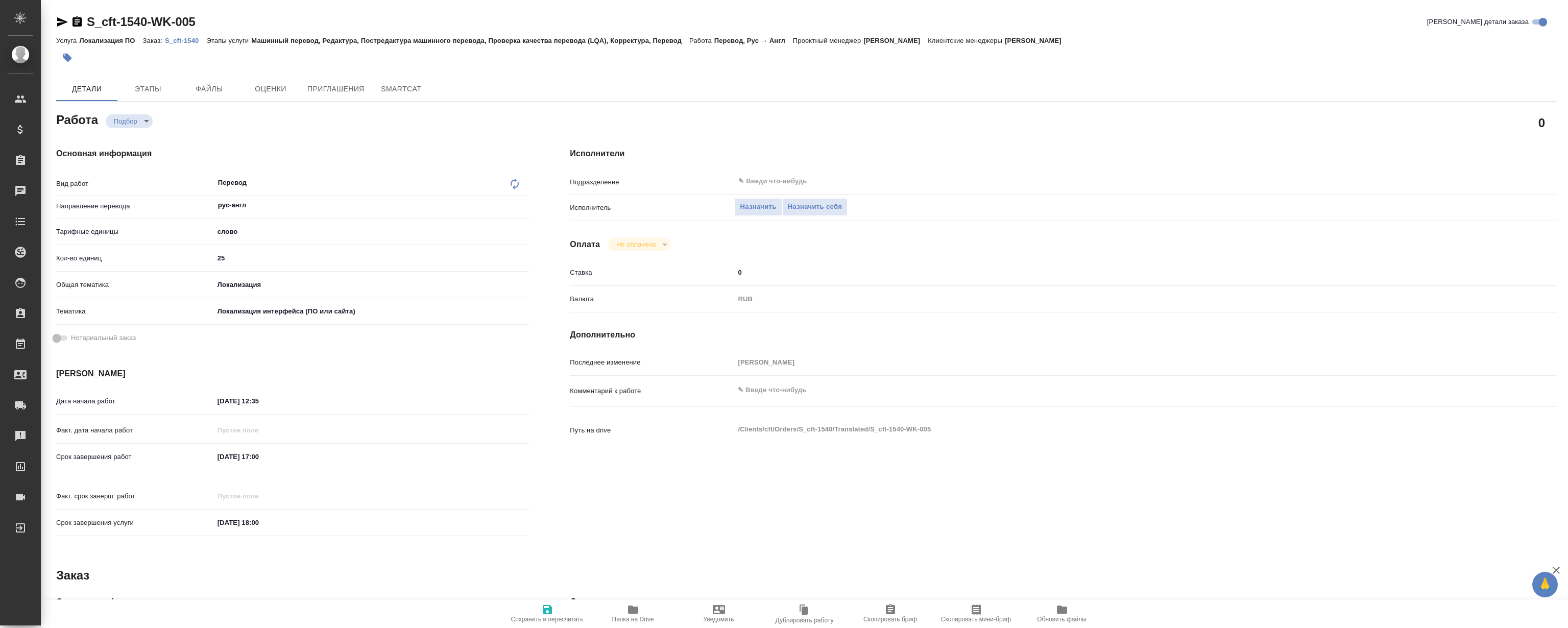
type textarea "x"
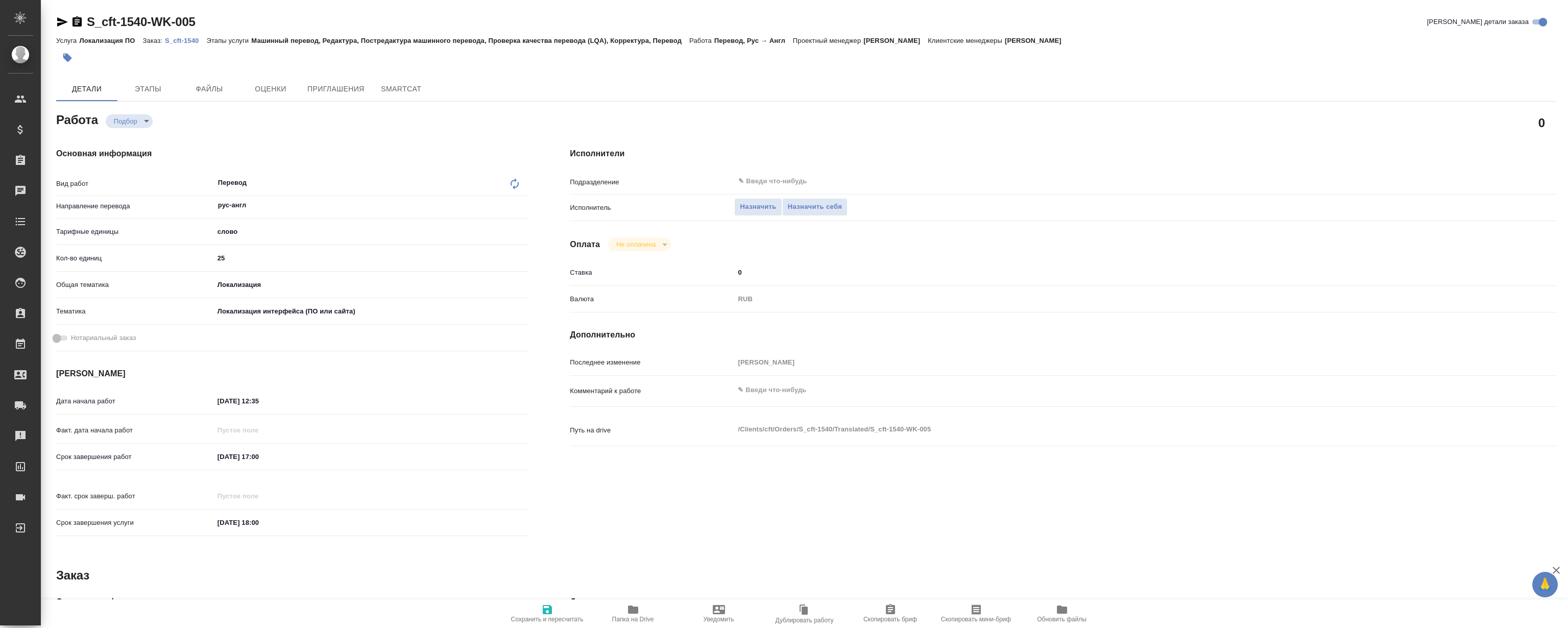
type textarea "x"
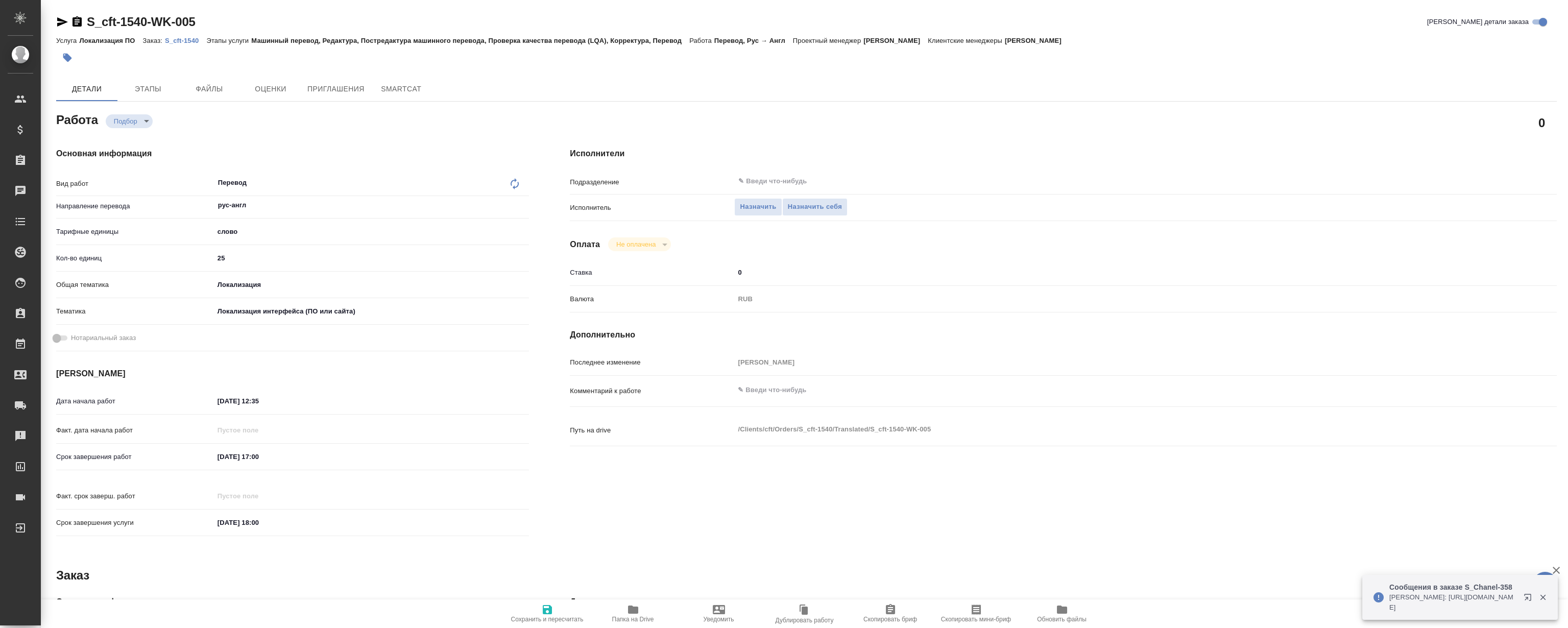
type textarea "x"
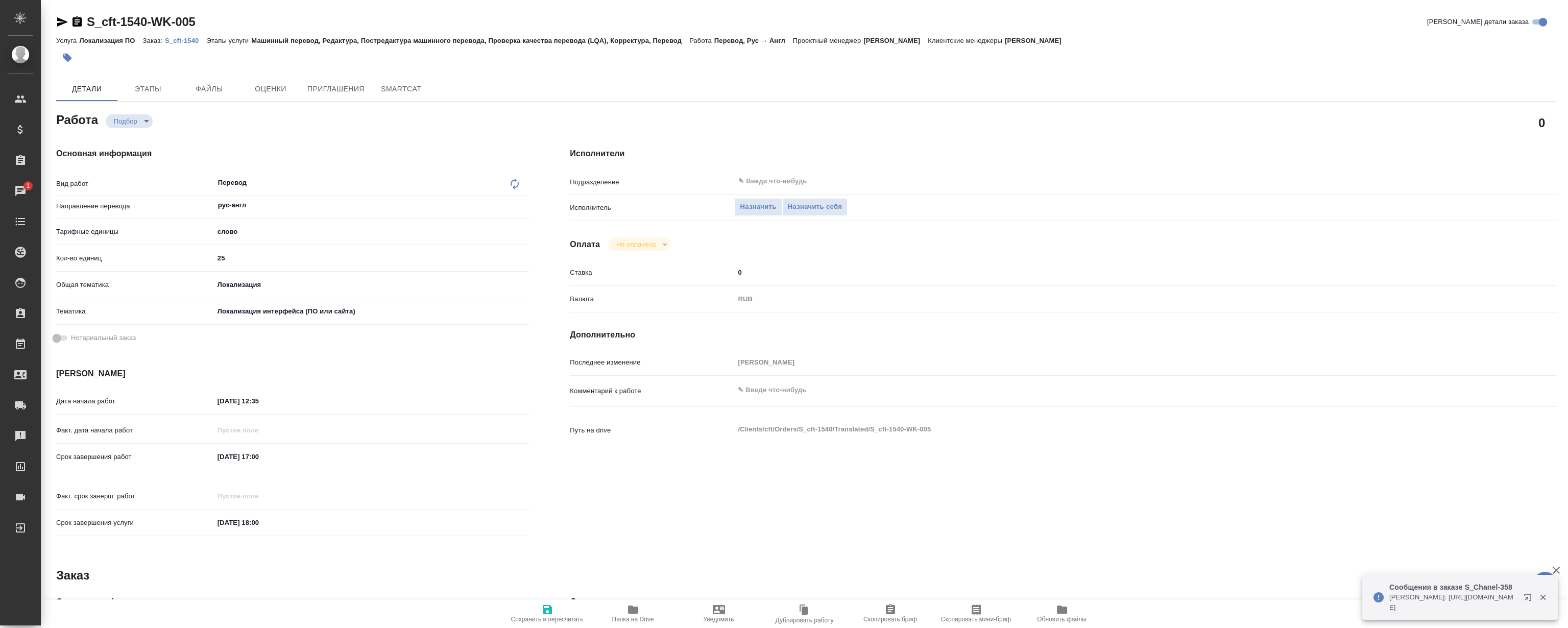
click at [186, 41] on p "S_cft-1540" at bounding box center [185, 41] width 42 height 8
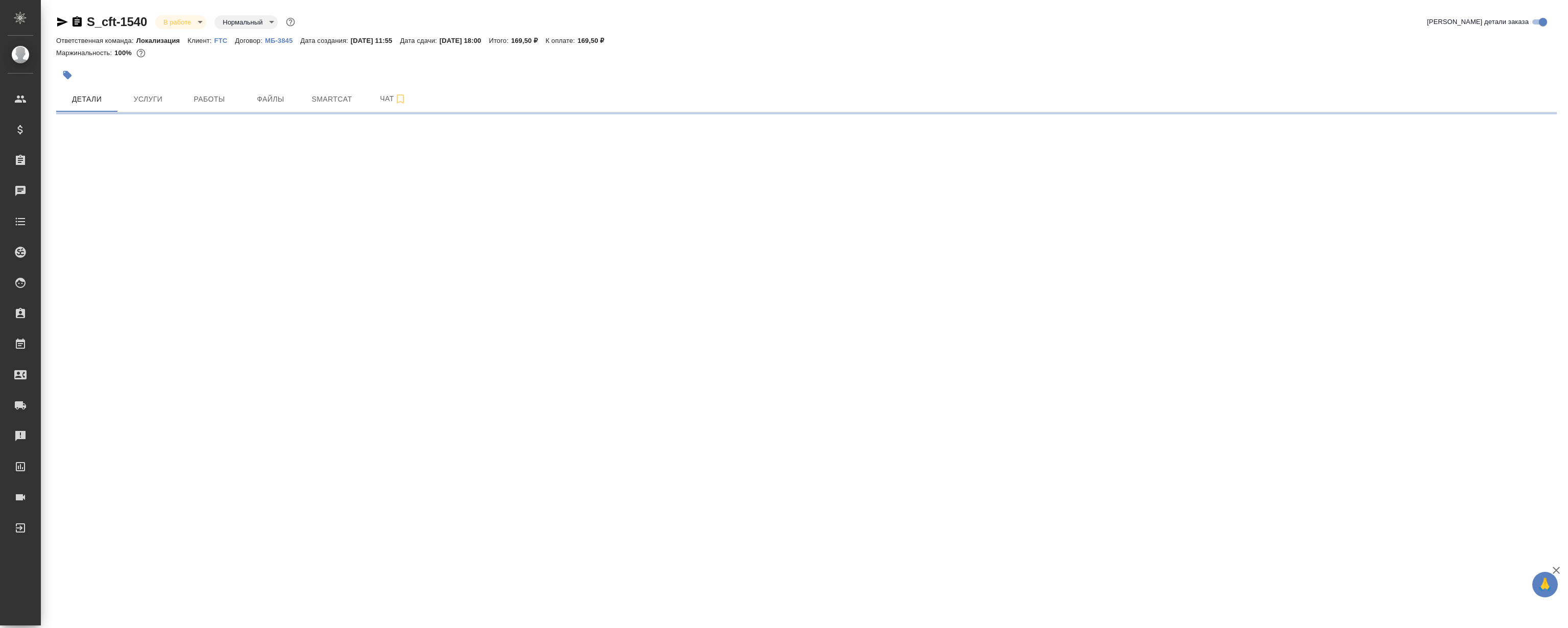
select select "RU"
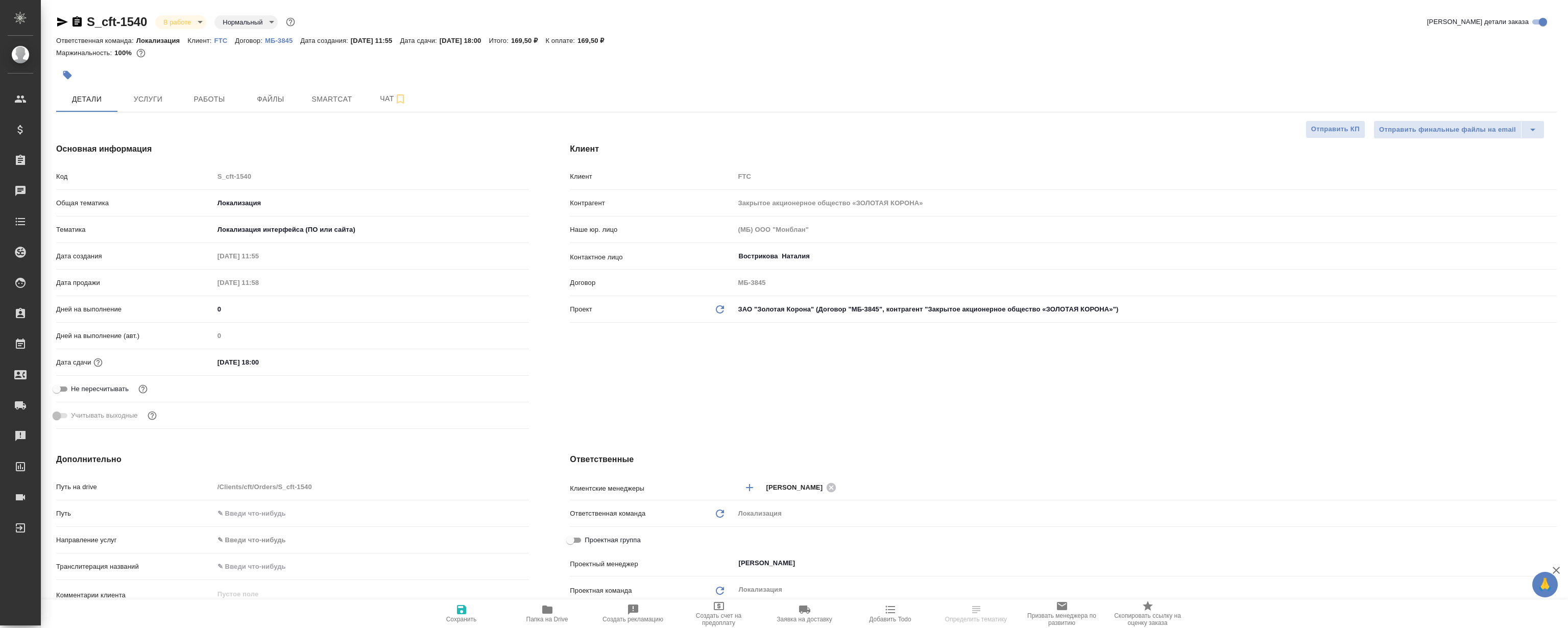
type textarea "x"
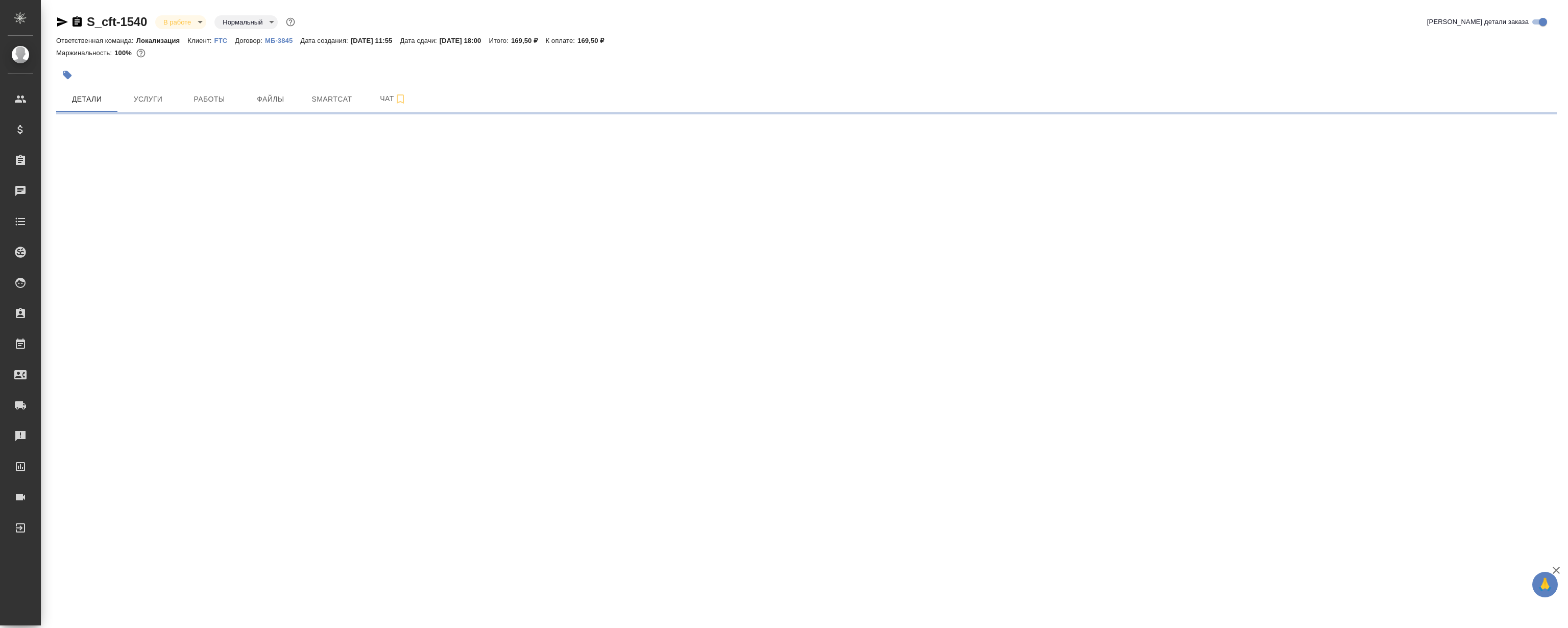
select select "RU"
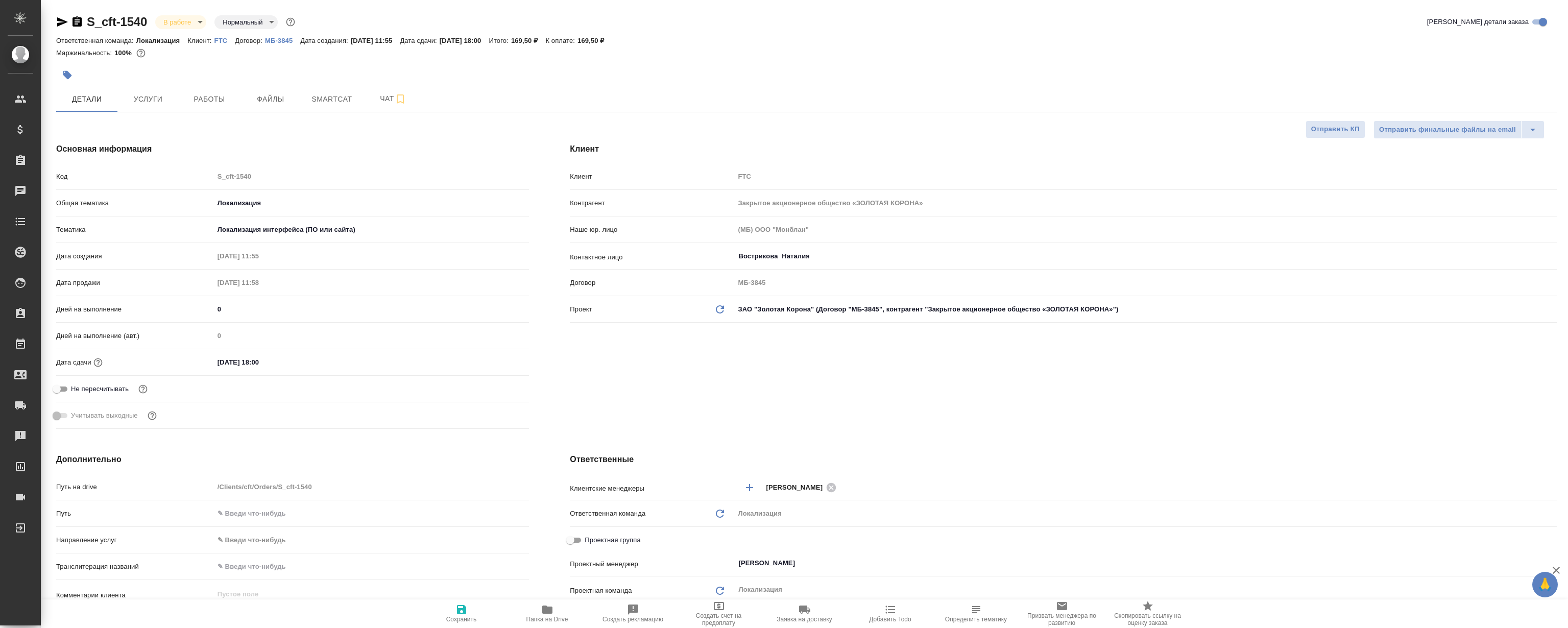
type textarea "x"
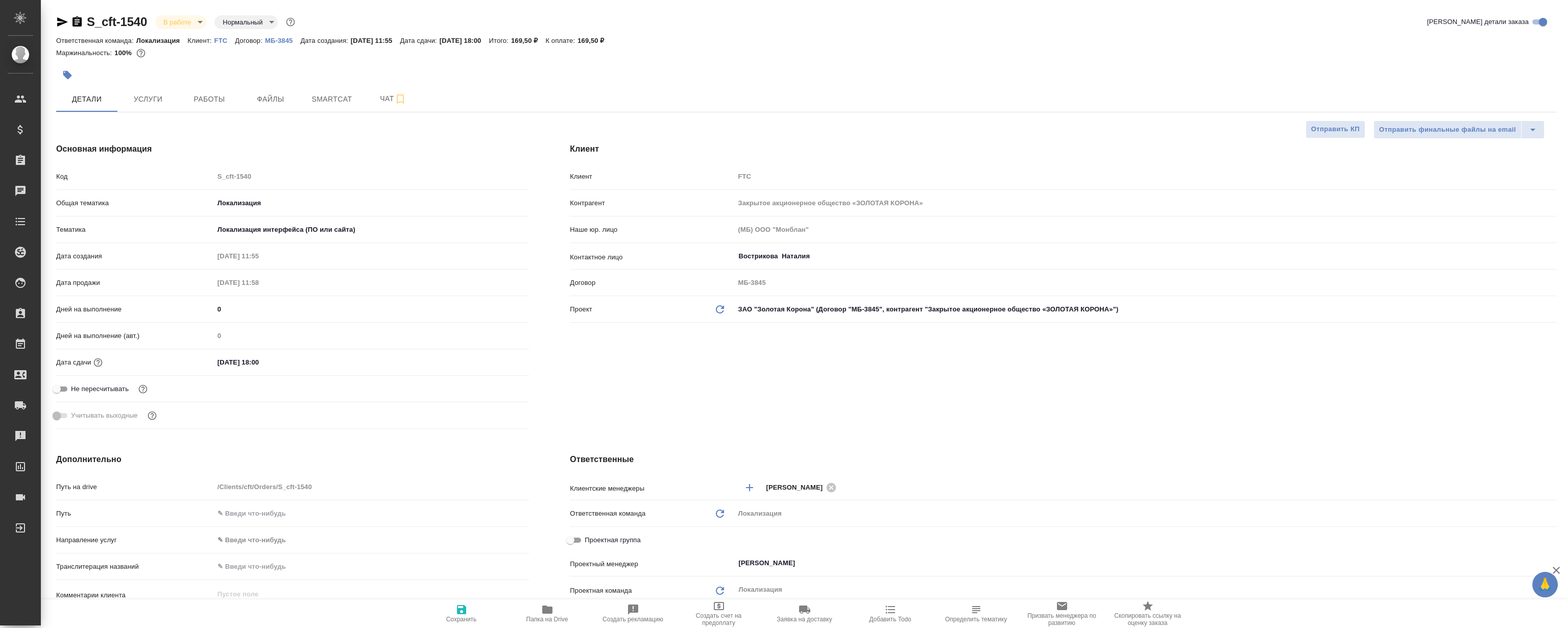
type textarea "x"
click at [332, 102] on span "Smartcat" at bounding box center [332, 99] width 49 height 13
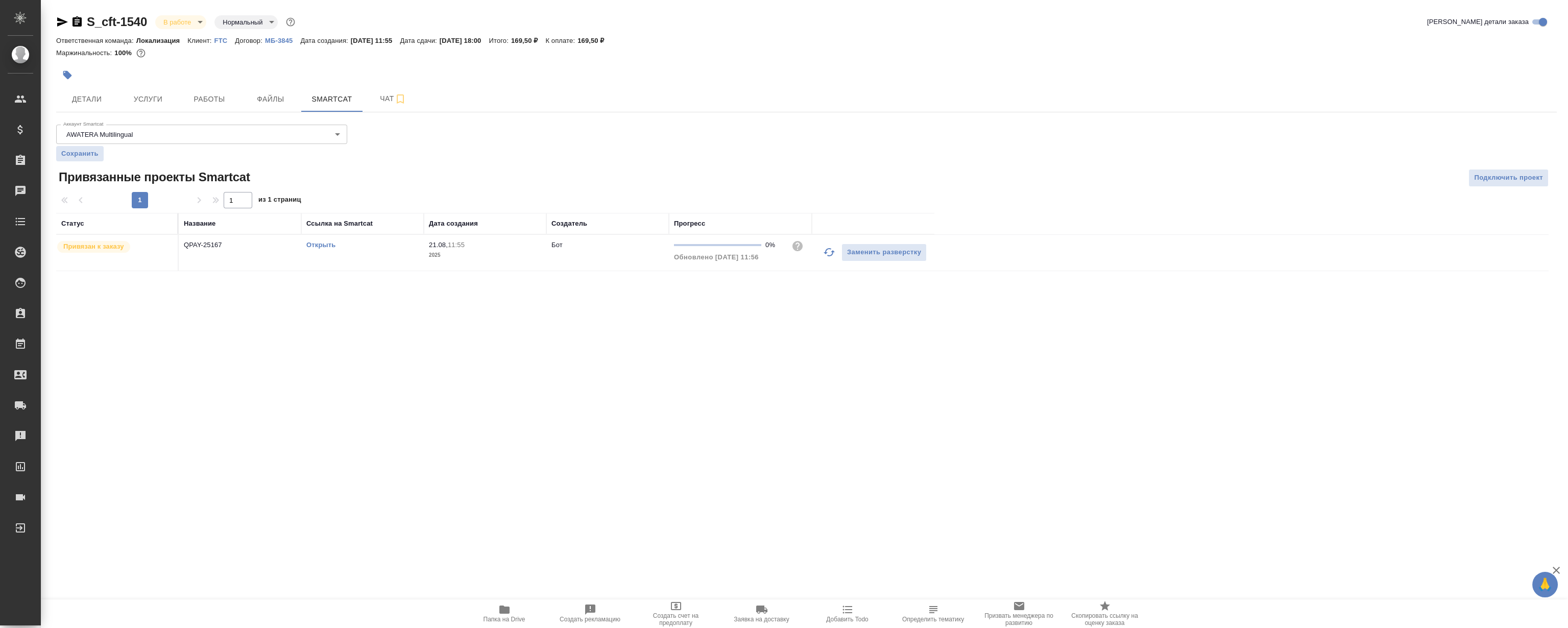
click at [317, 243] on link "Открыть" at bounding box center [321, 245] width 29 height 8
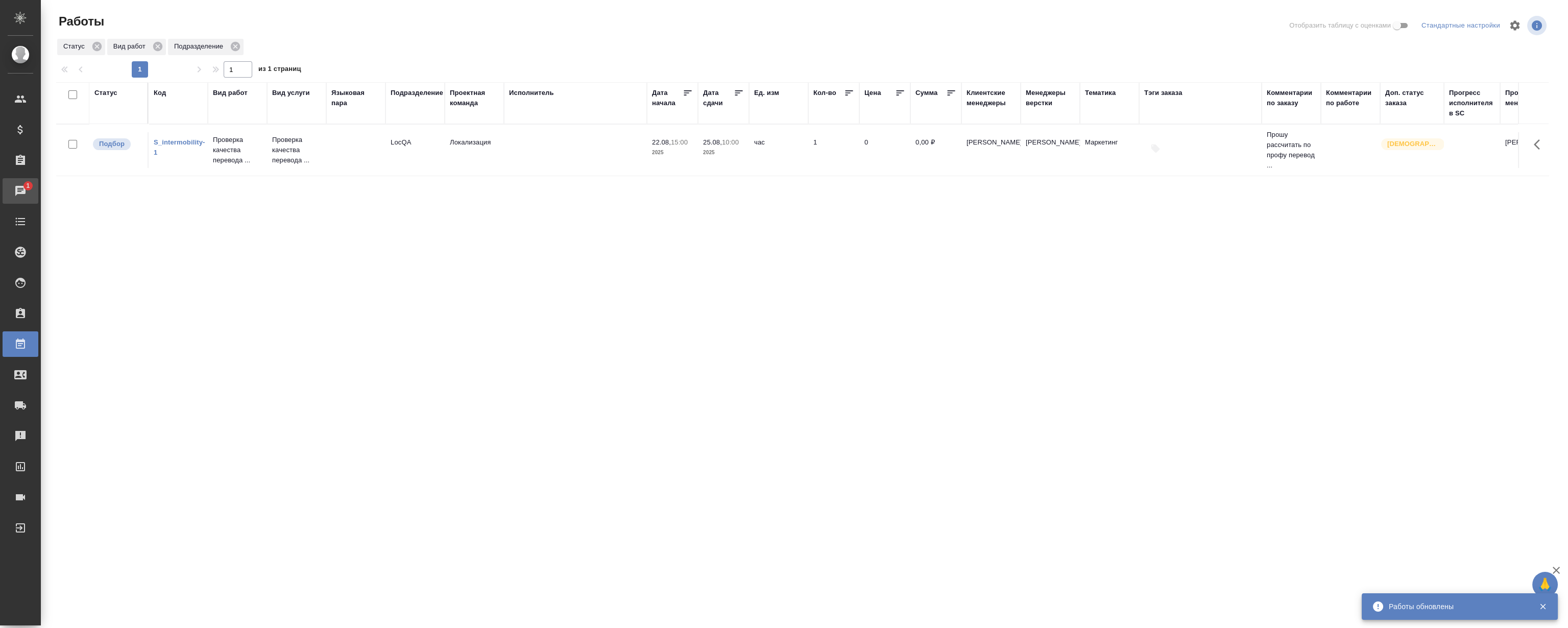
click at [20, 186] on div "Чаты" at bounding box center [8, 190] width 25 height 15
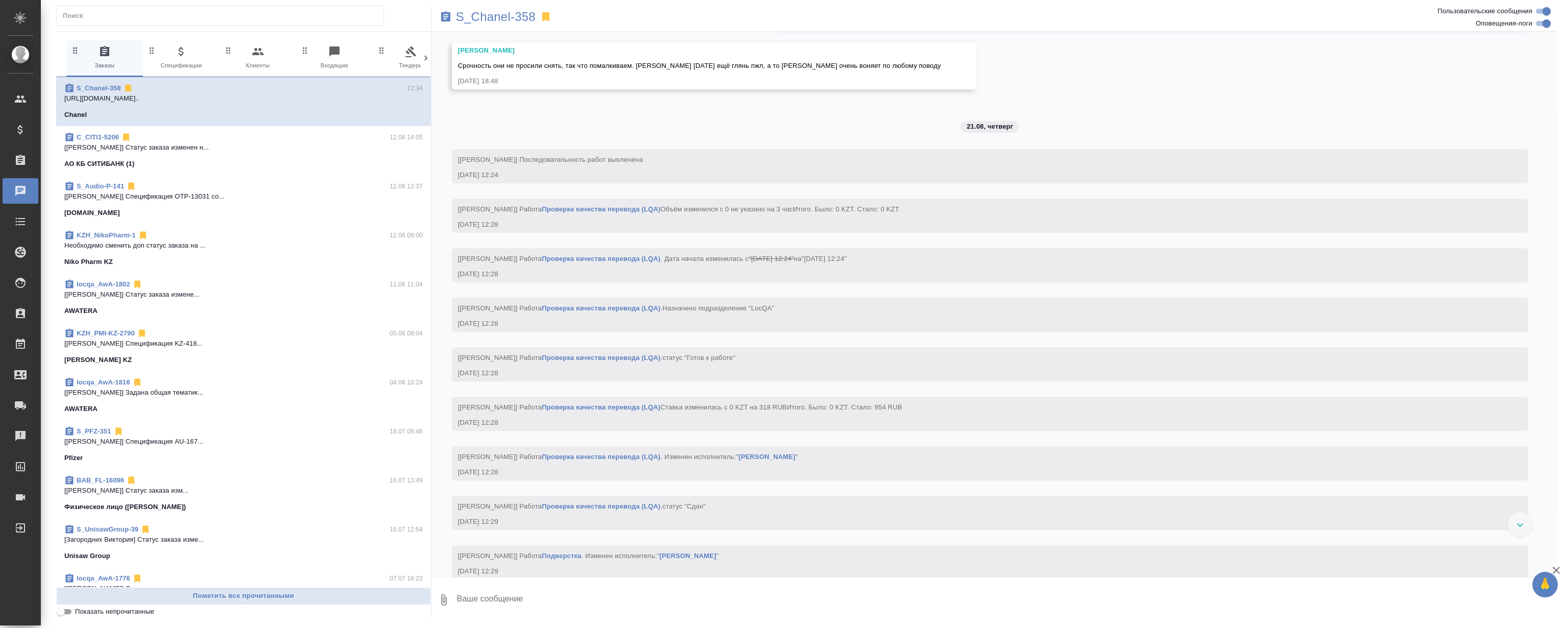
scroll to position [3809, 0]
click at [545, 11] on icon at bounding box center [546, 17] width 13 height 13
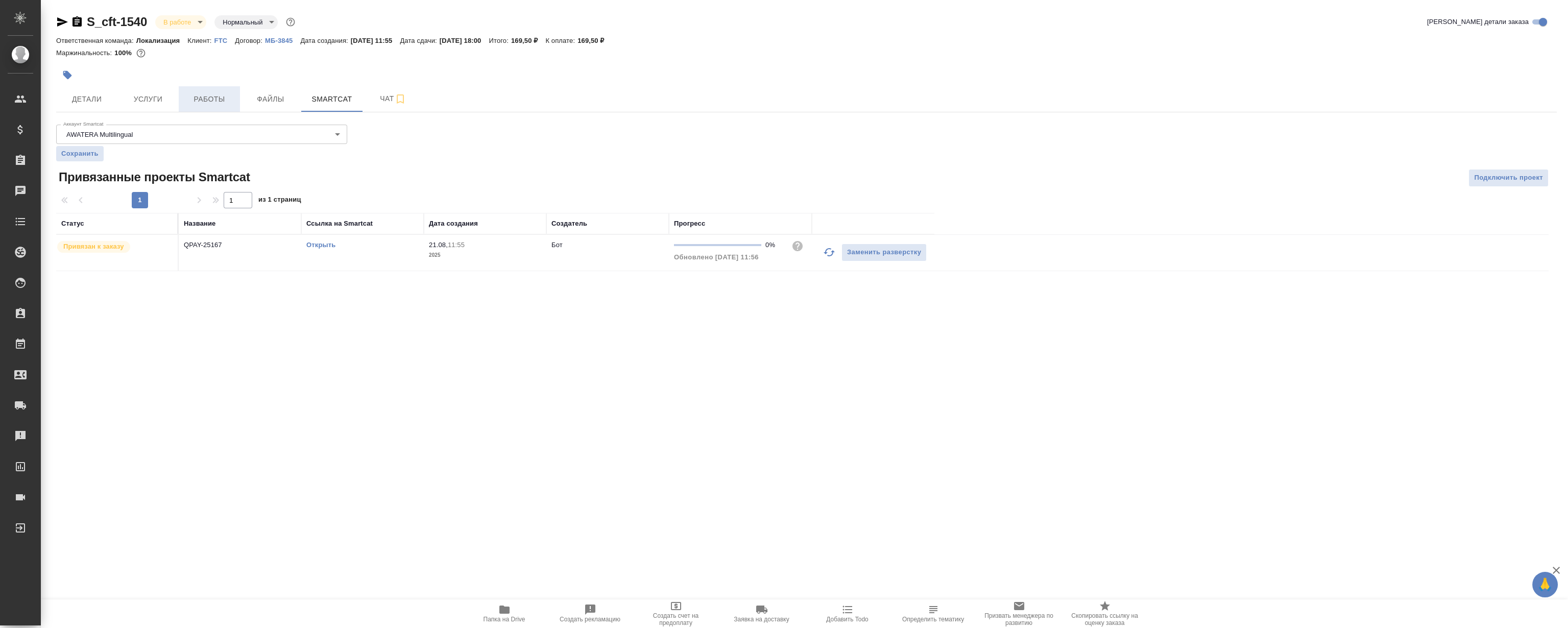
click at [228, 95] on span "Работы" at bounding box center [209, 99] width 49 height 13
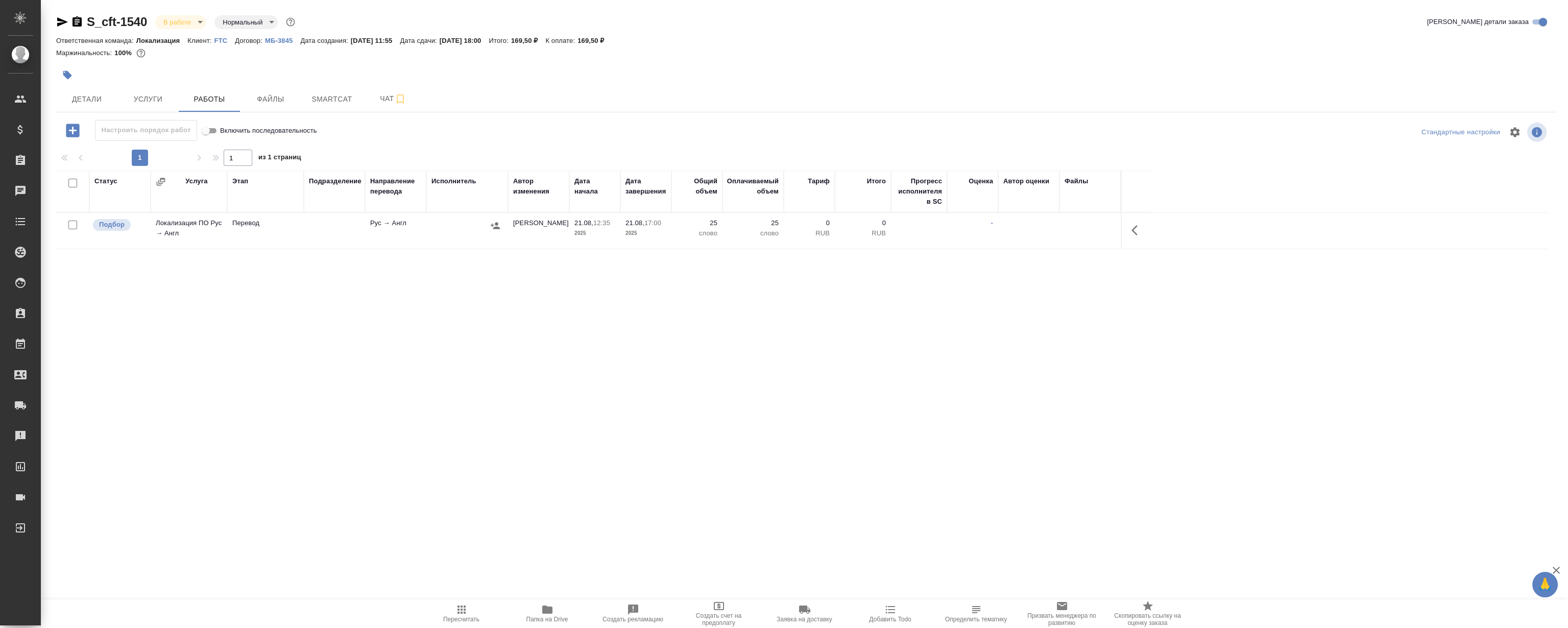
click at [1131, 228] on icon "button" at bounding box center [1137, 230] width 13 height 13
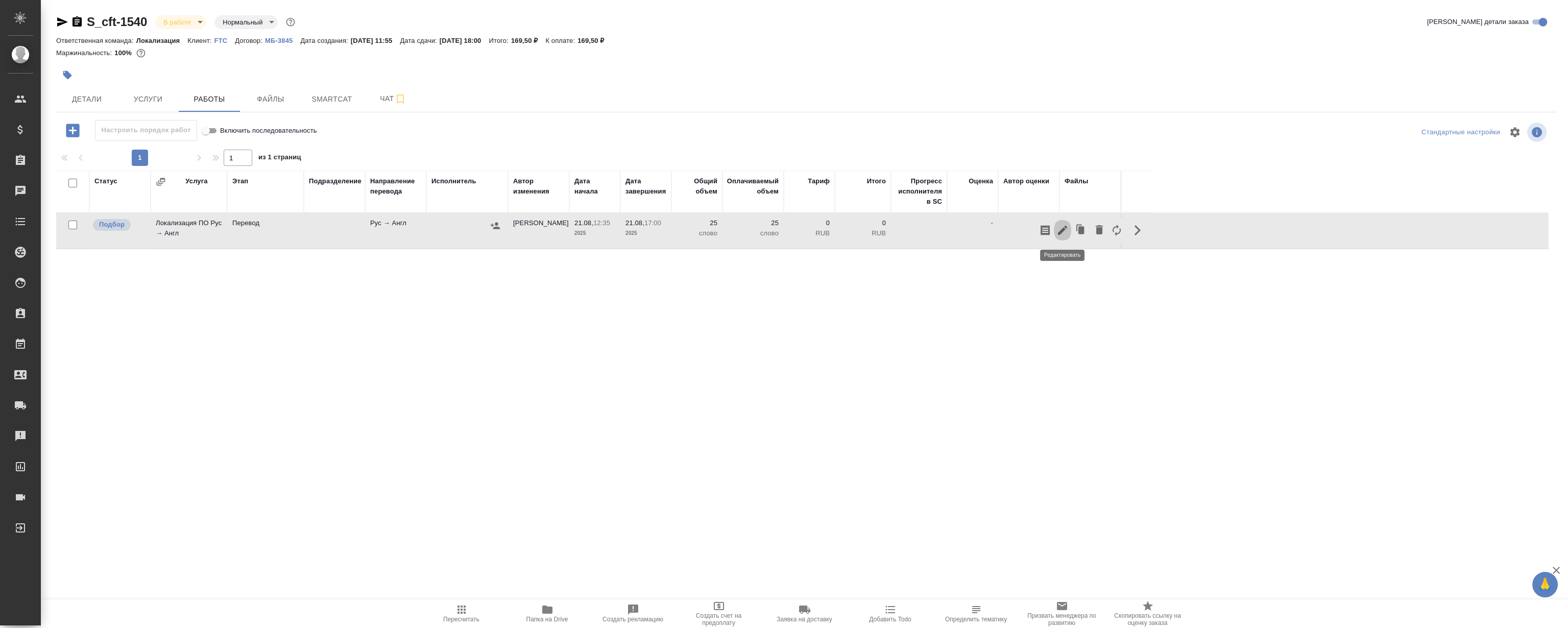
click at [1063, 232] on icon "button" at bounding box center [1063, 230] width 13 height 13
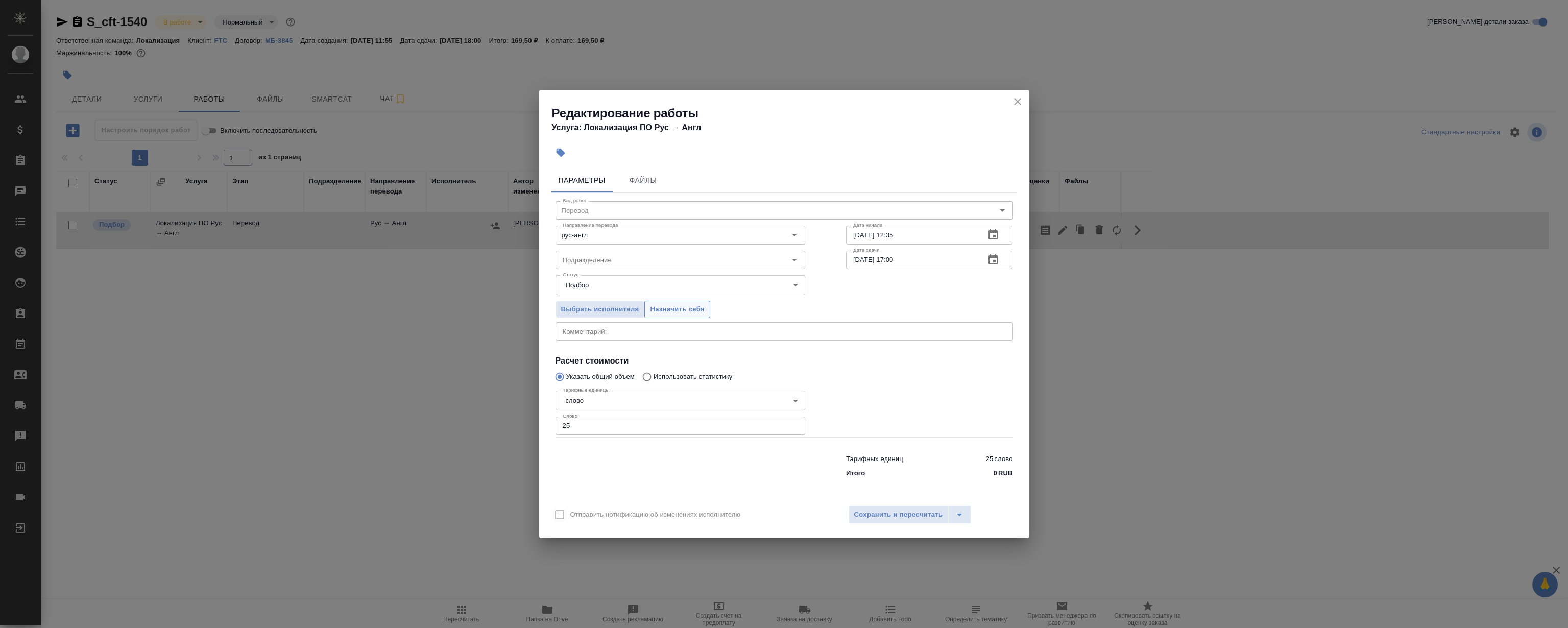
click at [690, 315] on button "Назначить себя" at bounding box center [677, 310] width 65 height 18
click at [1015, 107] on icon "close" at bounding box center [1018, 101] width 13 height 13
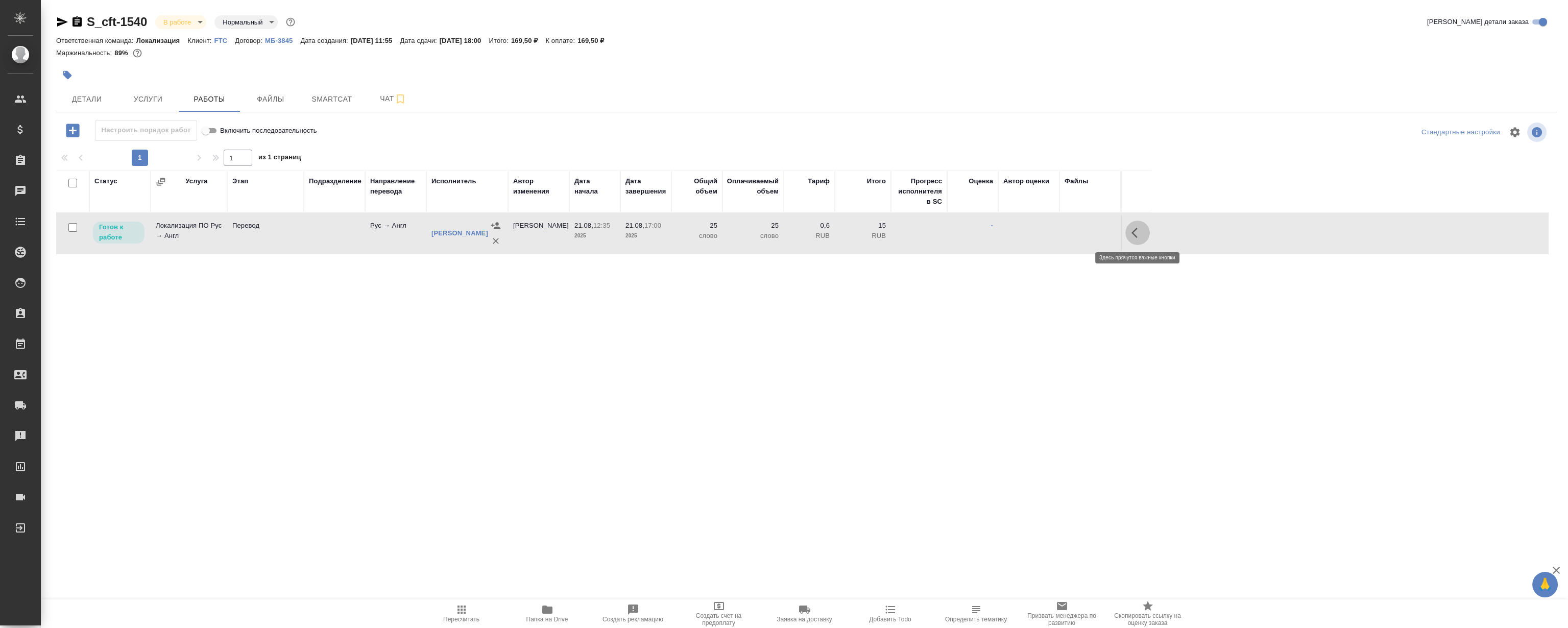
click at [1135, 228] on icon "button" at bounding box center [1137, 233] width 13 height 13
click at [1066, 233] on icon "button" at bounding box center [1063, 233] width 13 height 13
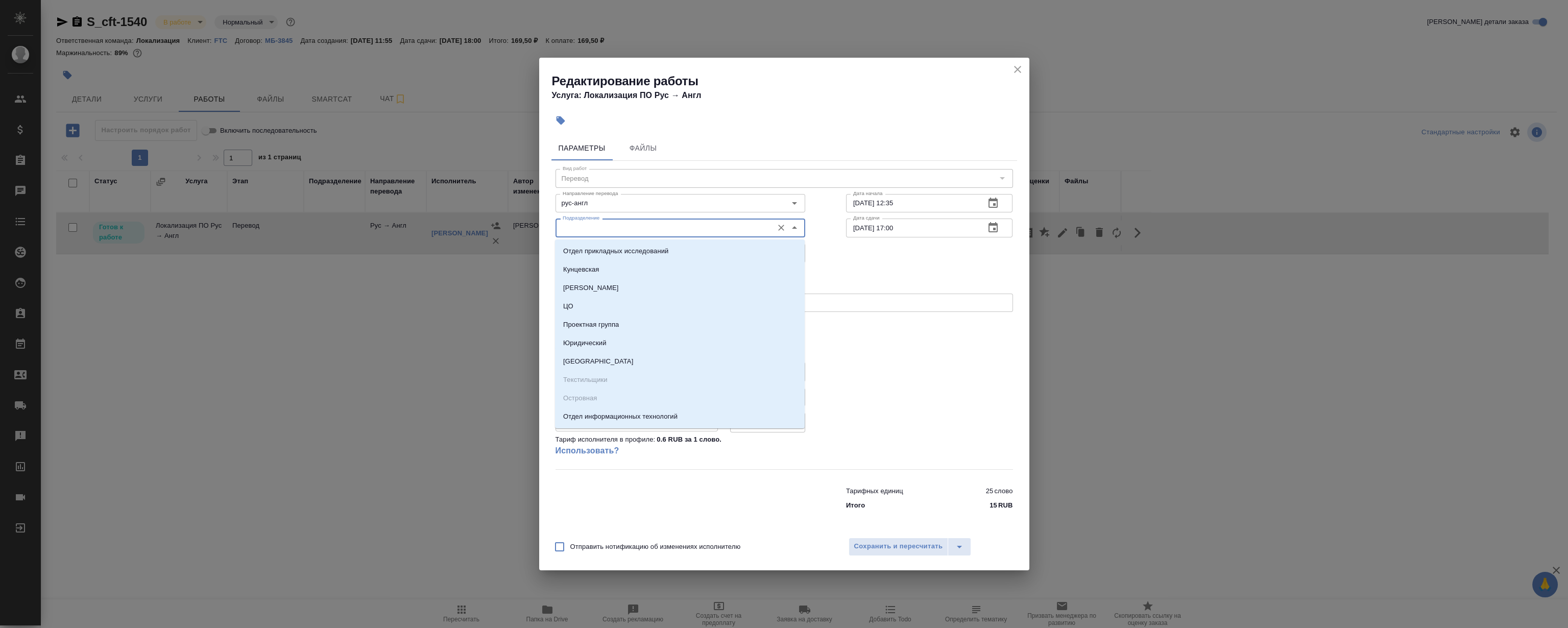
click at [611, 224] on input "Подразделение" at bounding box center [663, 228] width 209 height 13
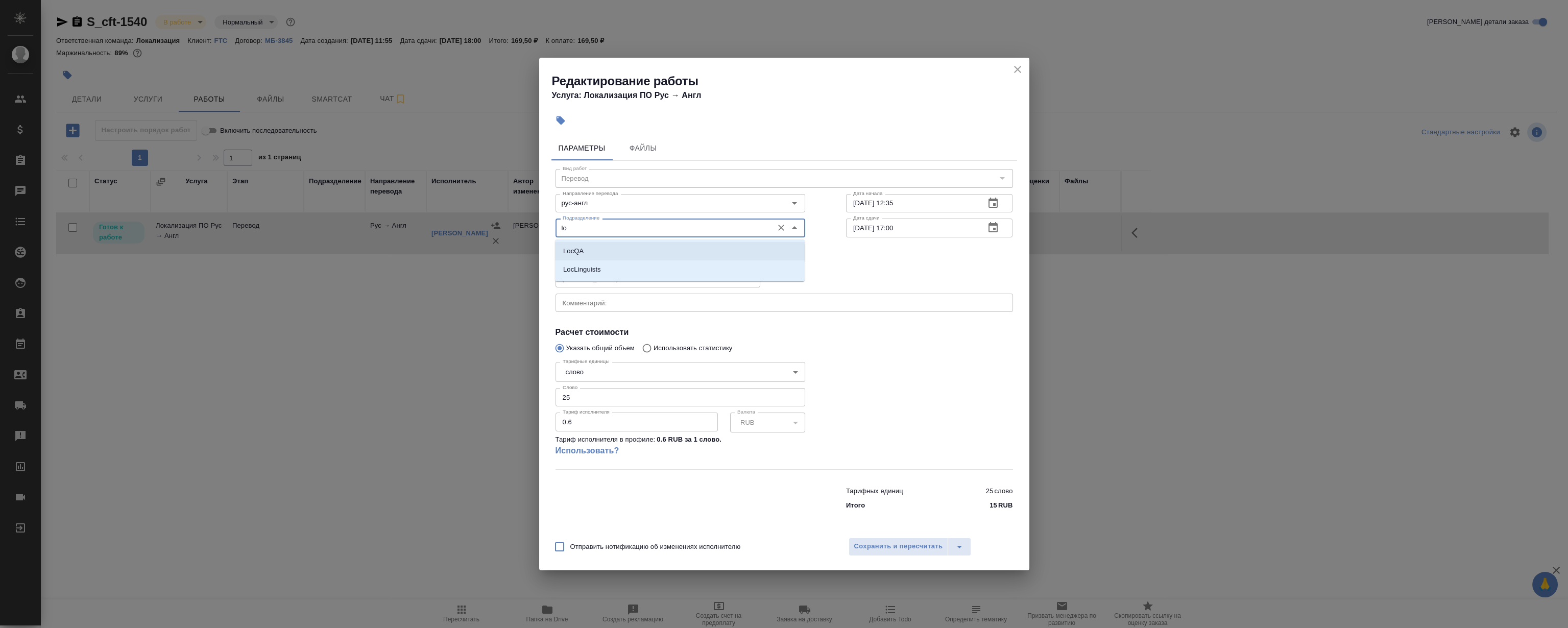
click at [605, 248] on li "LocQA" at bounding box center [680, 251] width 250 height 18
type input "LocQA"
click at [608, 250] on body "🙏 .cls-1 fill:#fff; AWATERA Magerramov Ruslan Клиенты Спецификации Заказы 0 Чат…" at bounding box center [784, 314] width 1568 height 628
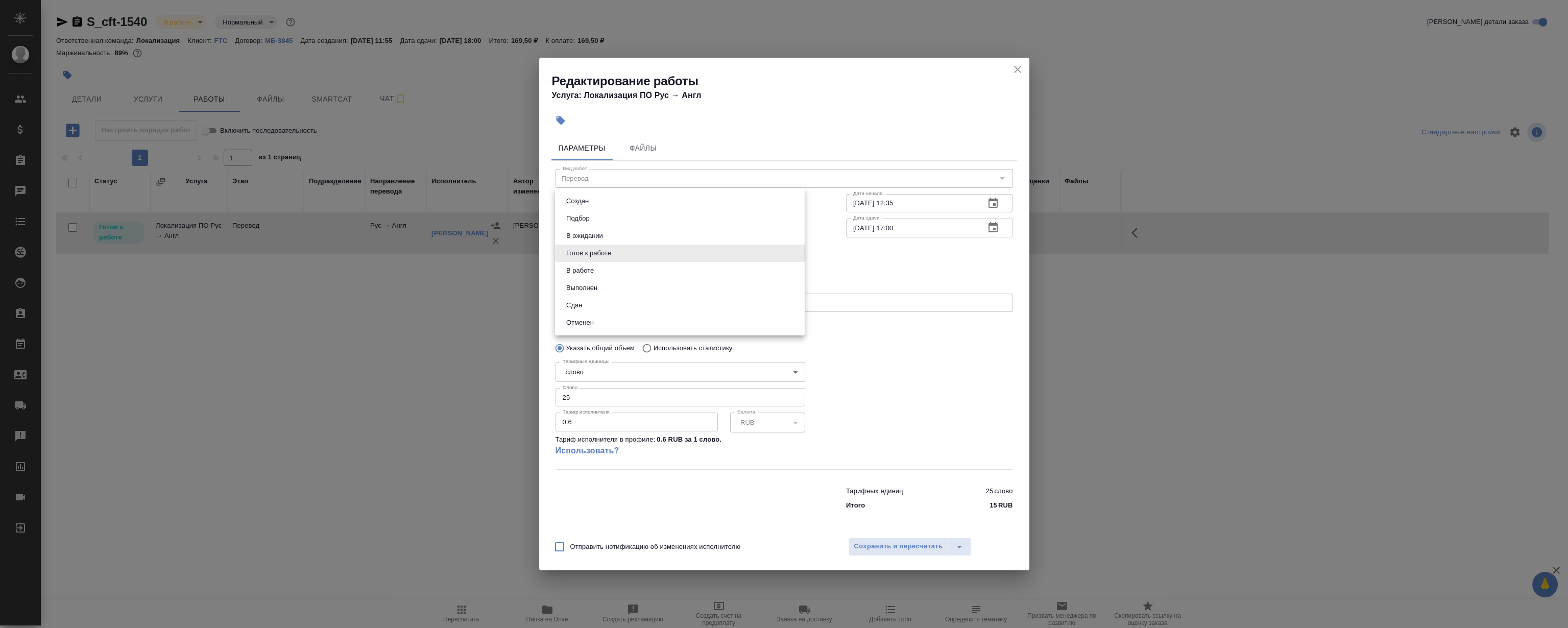
click at [613, 302] on li "Сдан" at bounding box center [680, 305] width 250 height 17
type input "closed"
click at [875, 543] on span "Сохранить и пересчитать" at bounding box center [898, 546] width 89 height 12
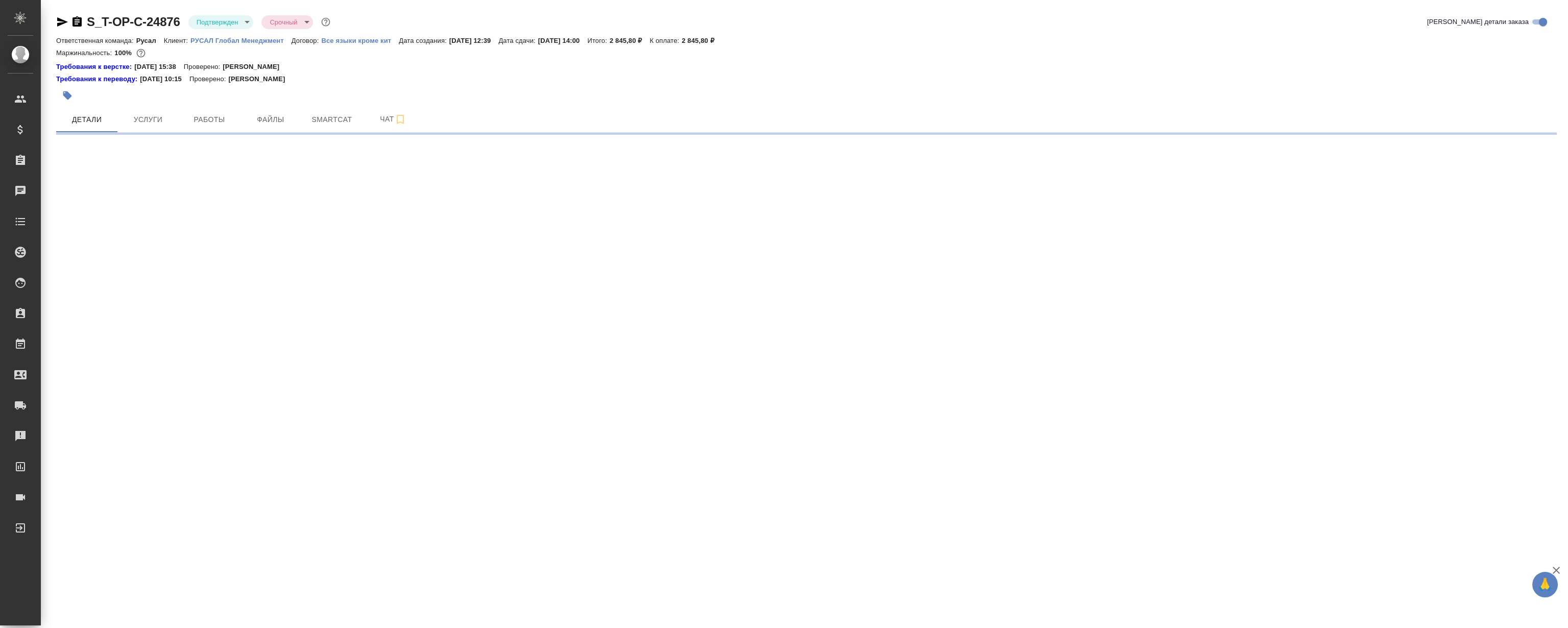
select select "RU"
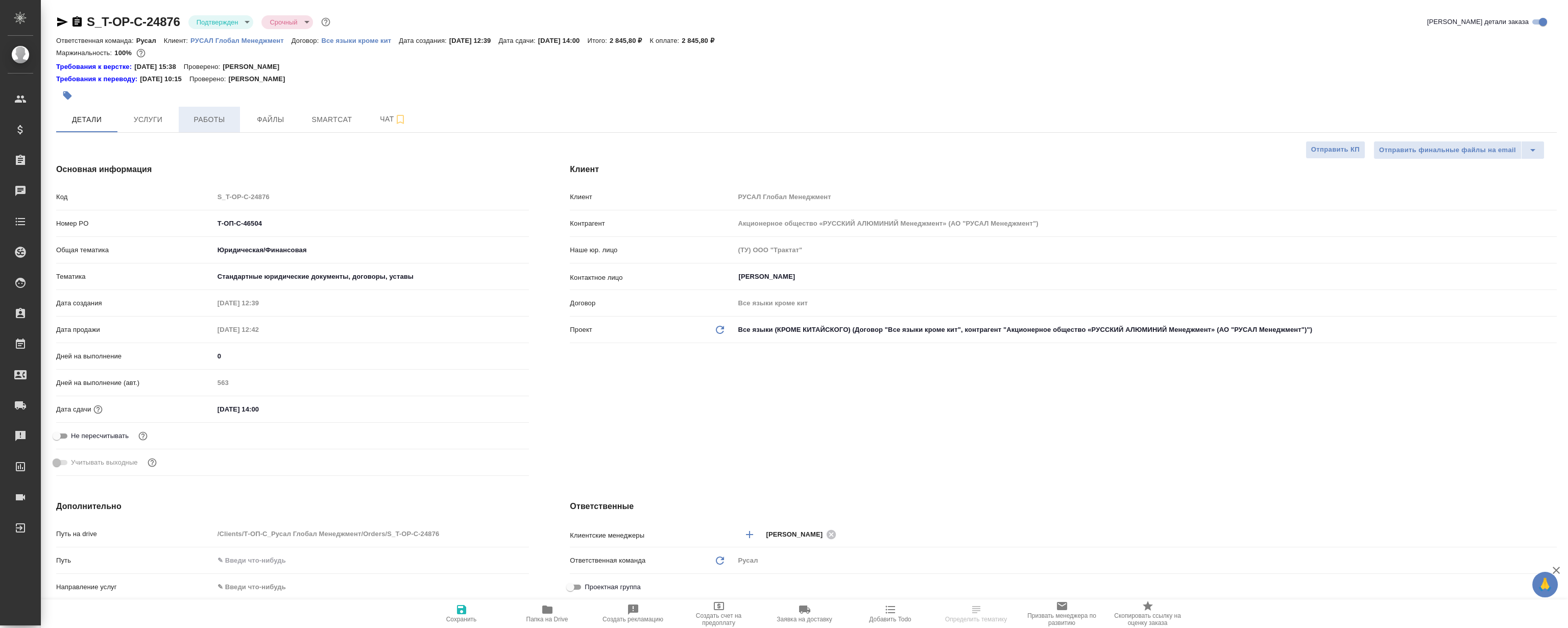
type textarea "x"
click at [251, 120] on span "Файлы" at bounding box center [270, 119] width 49 height 13
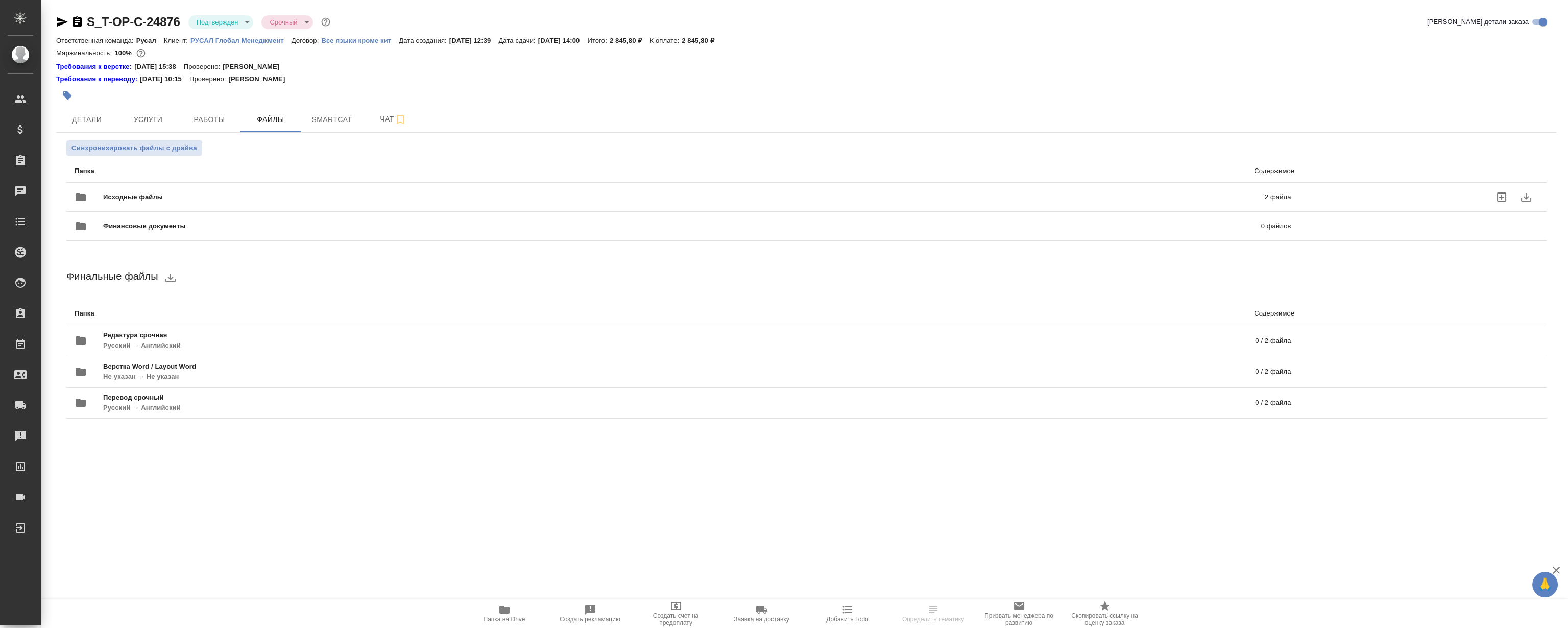
click at [436, 190] on div "Исходные файлы 2 файла" at bounding box center [682, 196] width 1216 height 24
